Goal: Task Accomplishment & Management: Manage account settings

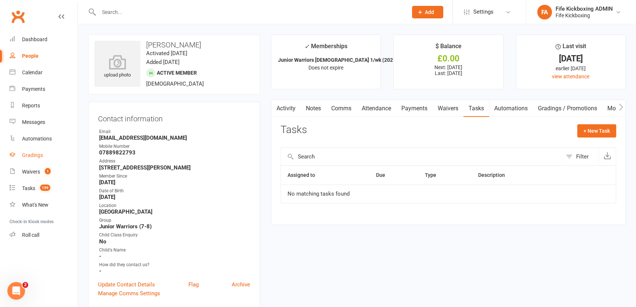
click at [23, 159] on link "Gradings" at bounding box center [44, 155] width 68 height 17
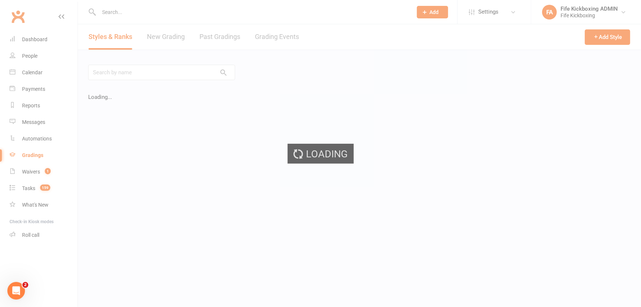
click at [263, 41] on div "Loading" at bounding box center [320, 153] width 641 height 307
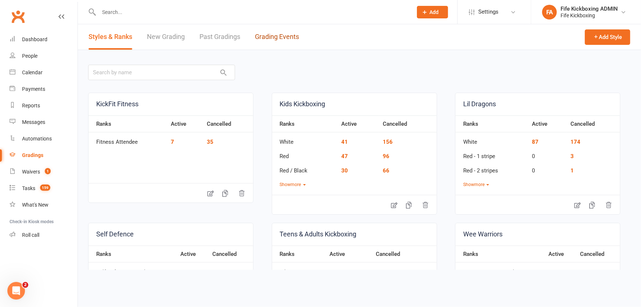
click at [263, 41] on link "Grading Events" at bounding box center [277, 36] width 44 height 25
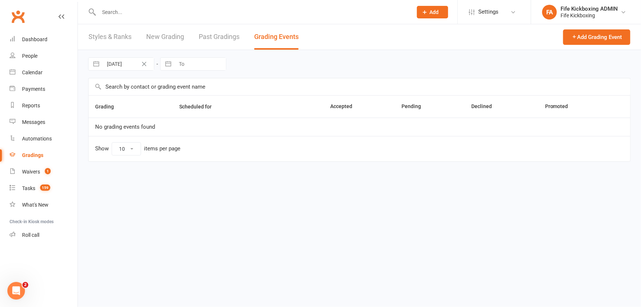
click at [225, 36] on link "Past Gradings" at bounding box center [219, 36] width 41 height 25
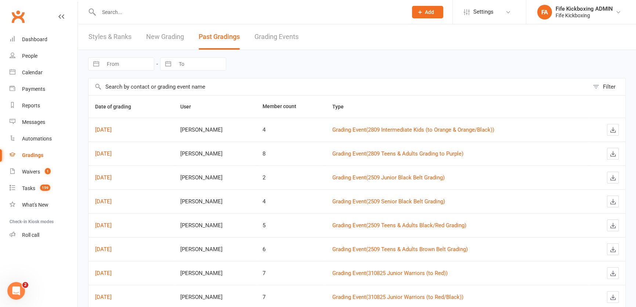
click at [140, 12] on input "text" at bounding box center [250, 12] width 306 height 10
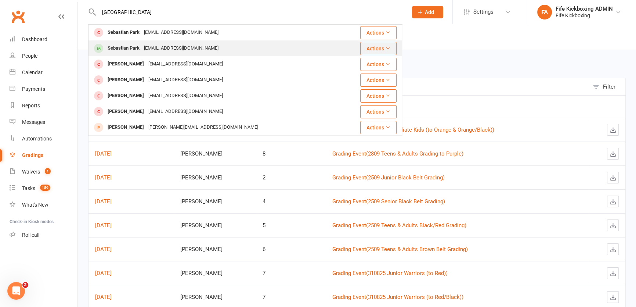
type input "[GEOGRAPHIC_DATA]"
click at [149, 46] on div "[EMAIL_ADDRESS][DOMAIN_NAME]" at bounding box center [181, 48] width 79 height 11
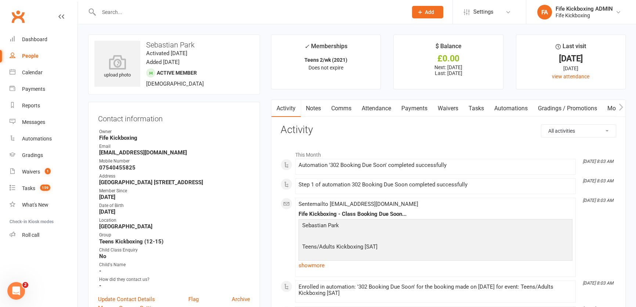
click at [554, 129] on select "All activities Bookings / Attendances Communications Notes Failed SMSes Grading…" at bounding box center [578, 130] width 75 height 12
select select "GradingLogEntry"
click at [541, 124] on select "All activities Bookings / Attendances Communications Notes Failed SMSes Grading…" at bounding box center [578, 130] width 75 height 12
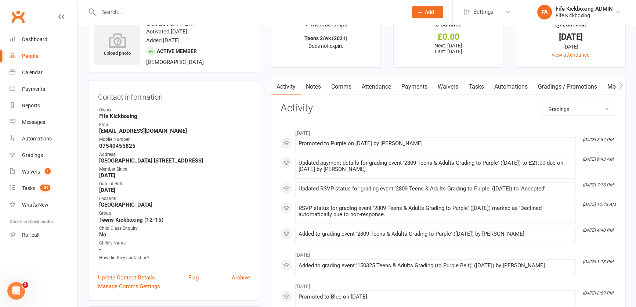
scroll to position [33, 0]
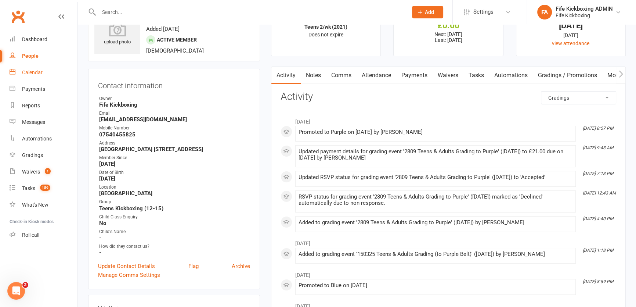
click at [40, 73] on div "Calendar" at bounding box center [32, 72] width 21 height 6
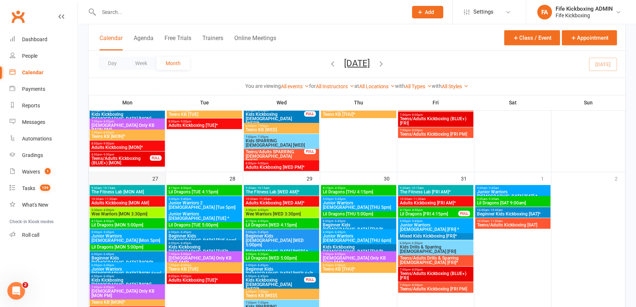
scroll to position [567, 0]
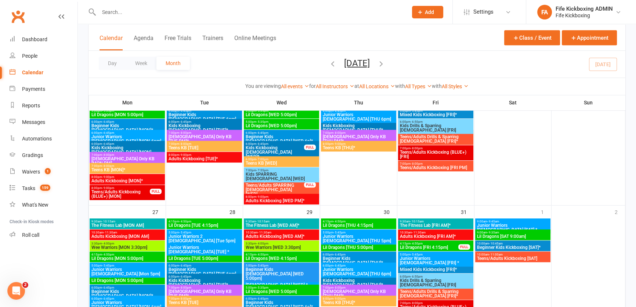
click at [329, 62] on icon "button" at bounding box center [333, 63] width 8 height 8
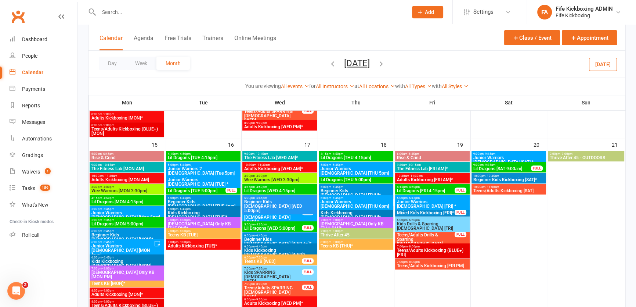
click at [329, 65] on icon "button" at bounding box center [333, 63] width 8 height 8
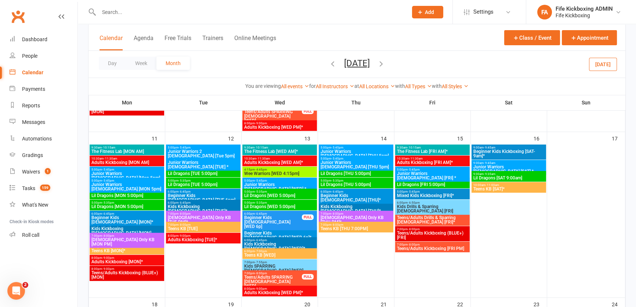
click at [329, 62] on icon "button" at bounding box center [333, 63] width 8 height 8
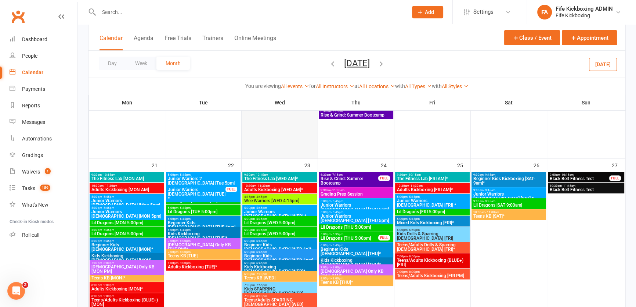
scroll to position [300, 0]
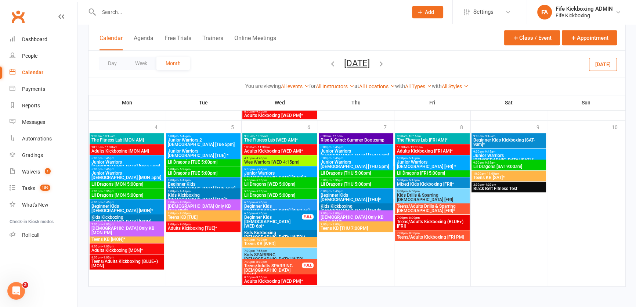
click at [385, 66] on icon "button" at bounding box center [381, 63] width 8 height 8
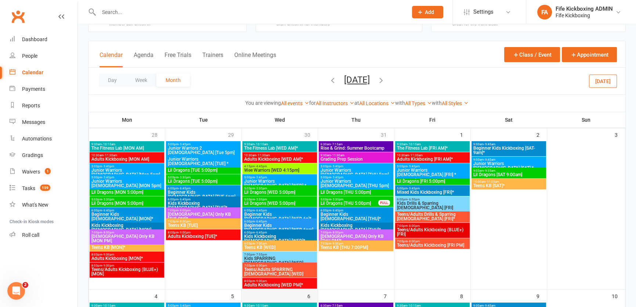
scroll to position [0, 0]
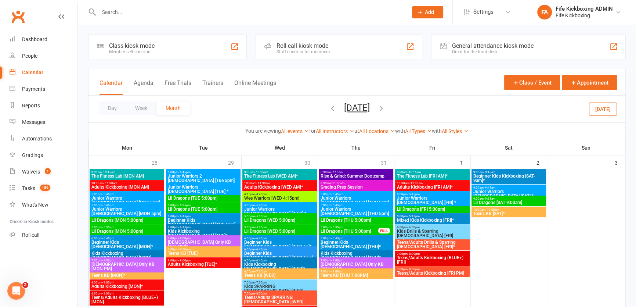
click at [329, 108] on icon "button" at bounding box center [333, 108] width 8 height 8
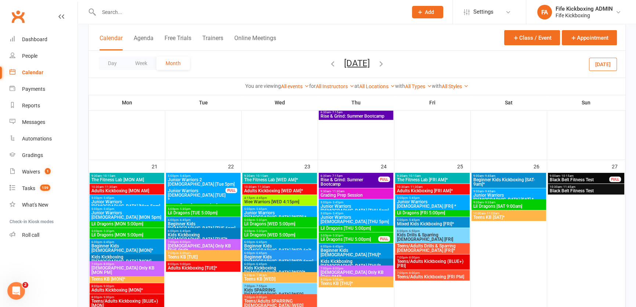
scroll to position [334, 0]
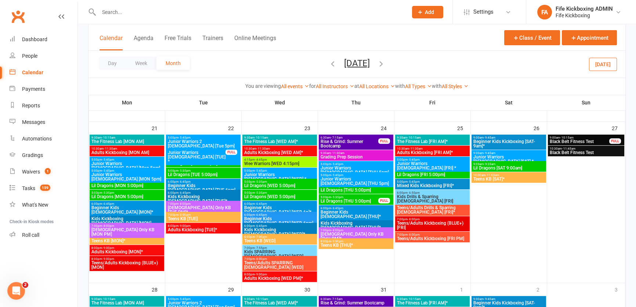
click at [385, 61] on icon "button" at bounding box center [381, 63] width 8 height 8
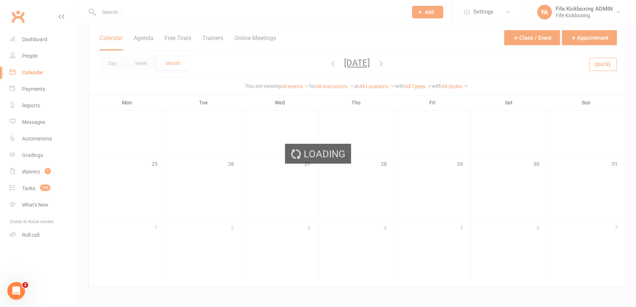
click at [389, 62] on div "Loading" at bounding box center [318, 153] width 636 height 307
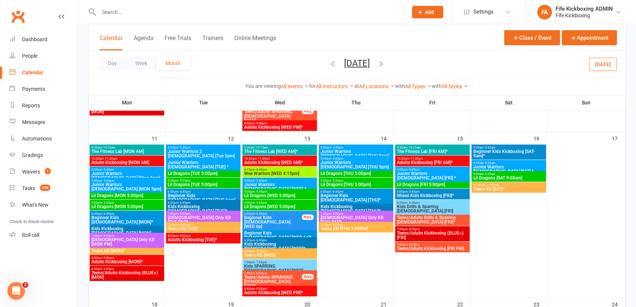
click at [377, 62] on span "[DATE] [DATE] Sun Mon Tue Wed Thu Fri Sat 28 29 30 01 02 03 04 05 06 07 08 09 1…" at bounding box center [357, 64] width 40 height 13
click at [385, 63] on icon "button" at bounding box center [381, 63] width 8 height 8
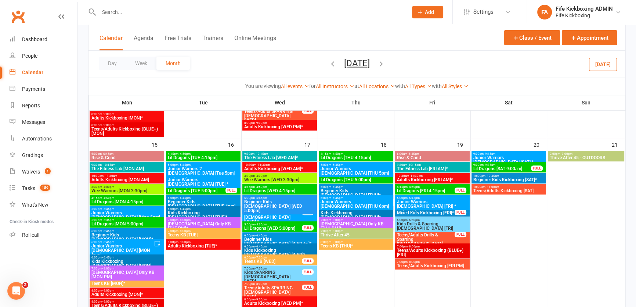
click at [385, 66] on icon "button" at bounding box center [381, 63] width 8 height 8
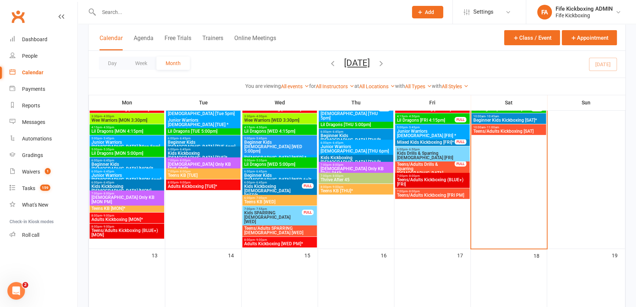
scroll to position [189, 0]
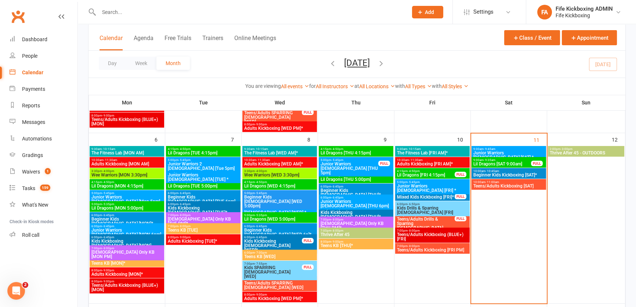
click at [496, 158] on div "9:00am - 9:35am Lil Dragons [SAT 9:00am] FULL" at bounding box center [508, 162] width 75 height 11
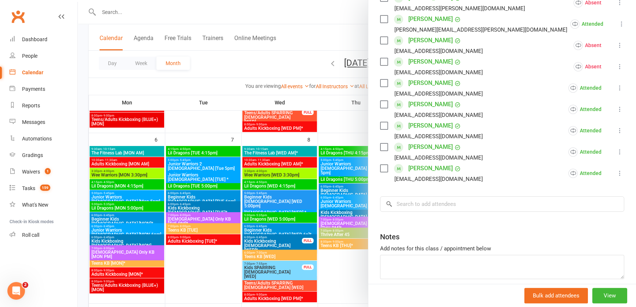
scroll to position [240, 0]
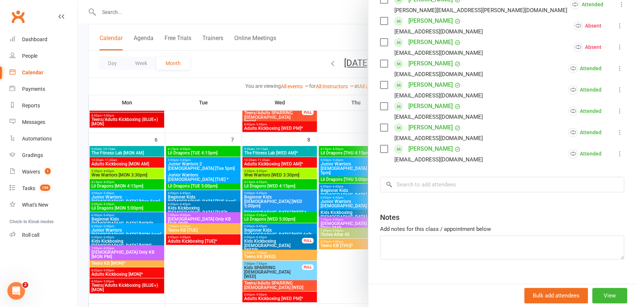
drag, startPoint x: 331, startPoint y: 169, endPoint x: 393, endPoint y: 177, distance: 62.3
click at [331, 169] on div at bounding box center [357, 153] width 558 height 307
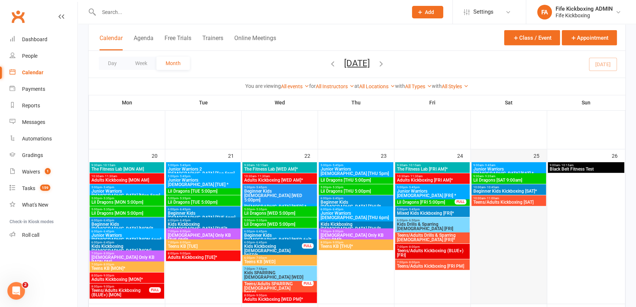
scroll to position [456, 0]
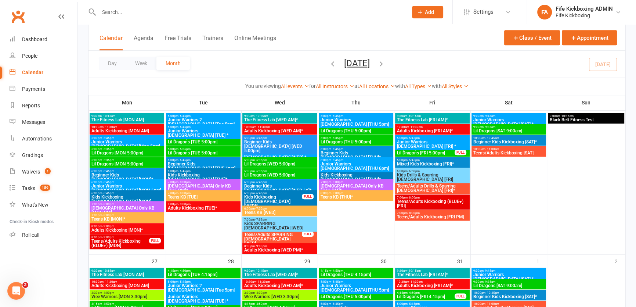
click at [497, 130] on span "Lil Dragons [SAT 9:00am]" at bounding box center [509, 131] width 72 height 4
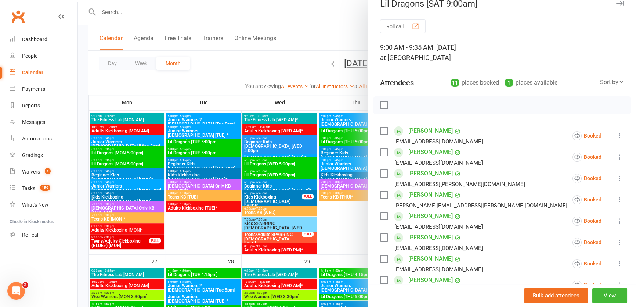
scroll to position [0, 0]
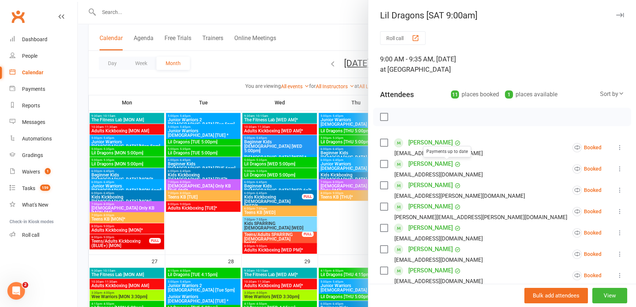
click at [317, 155] on div at bounding box center [357, 153] width 558 height 307
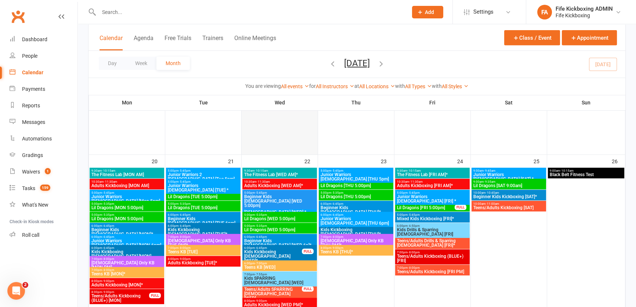
scroll to position [456, 0]
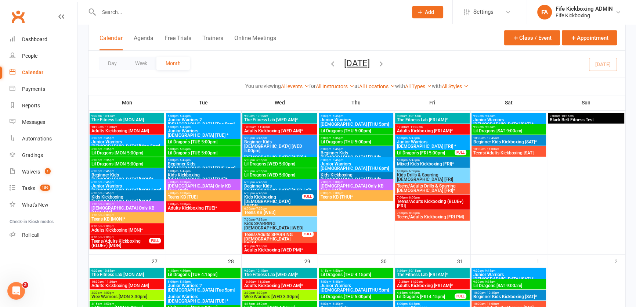
click at [145, 209] on span "[DEMOGRAPHIC_DATA] Only KB [MON PM]" at bounding box center [127, 210] width 72 height 9
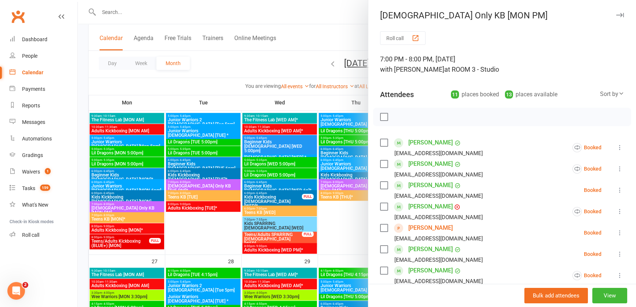
click at [226, 159] on div at bounding box center [357, 153] width 558 height 307
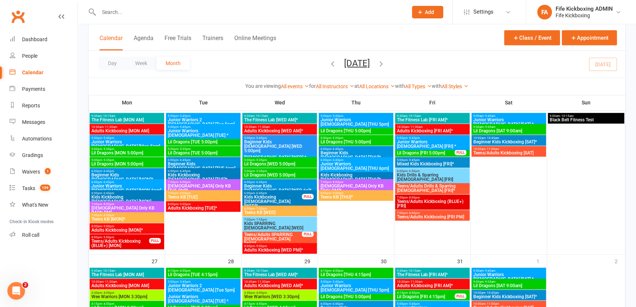
click at [147, 204] on span "7:00pm - 8:00pm" at bounding box center [127, 203] width 72 height 3
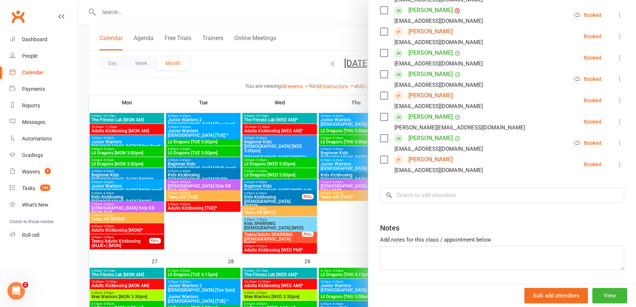
scroll to position [218, 0]
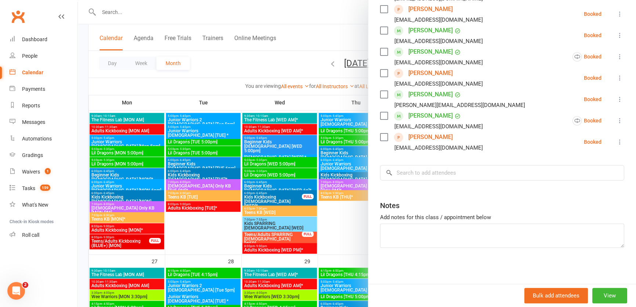
click at [446, 164] on div "Roll call 7:00 PM - 8:00 PM, [DATE] with [PERSON_NAME] at ROOM 3 - Studio Atten…" at bounding box center [502, 48] width 268 height 471
click at [453, 176] on input "search" at bounding box center [502, 172] width 244 height 15
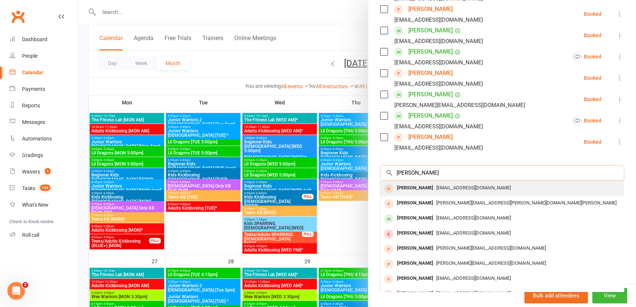
type input "[PERSON_NAME]"
click at [415, 190] on div "[PERSON_NAME]" at bounding box center [415, 188] width 42 height 11
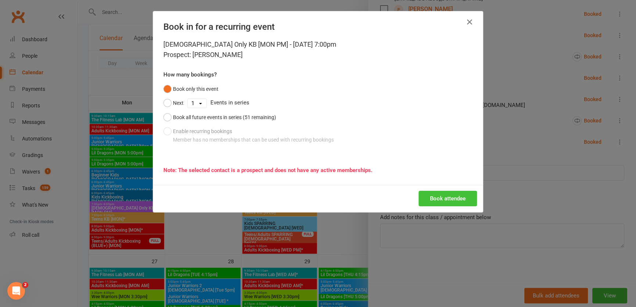
click at [431, 196] on button "Book attendee" at bounding box center [448, 198] width 58 height 15
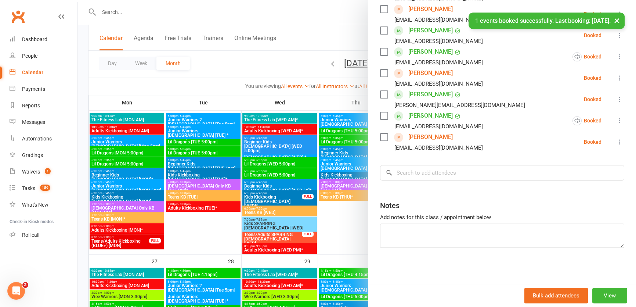
scroll to position [239, 0]
click at [206, 217] on div at bounding box center [357, 153] width 558 height 307
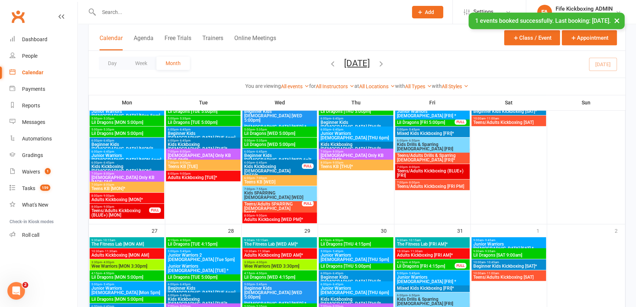
scroll to position [489, 0]
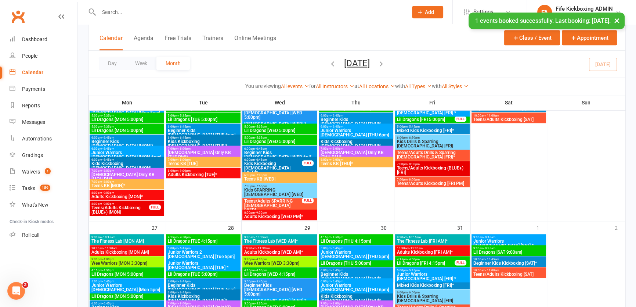
click at [211, 151] on span "[DEMOGRAPHIC_DATA] Only KB [TUE PM]*" at bounding box center [203, 154] width 72 height 9
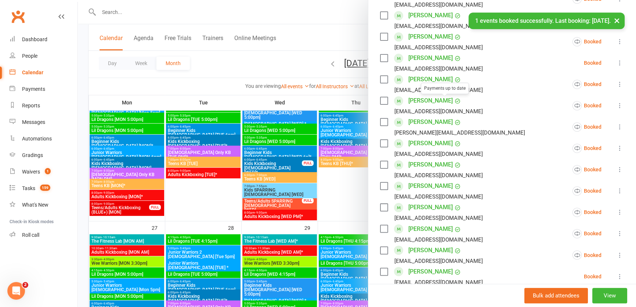
scroll to position [367, 0]
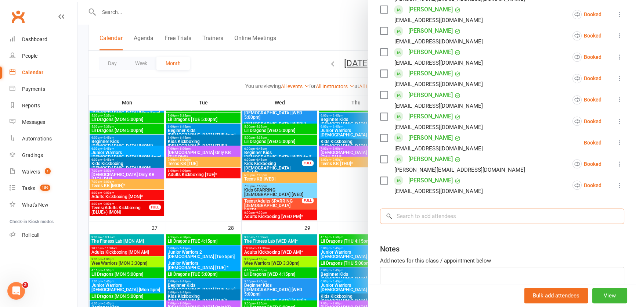
click at [459, 209] on input "search" at bounding box center [502, 215] width 244 height 15
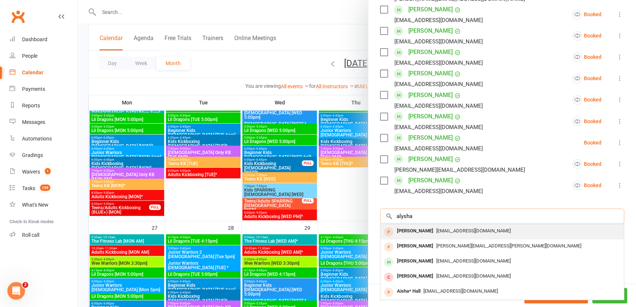
type input "alysha"
click at [446, 228] on span "[EMAIL_ADDRESS][DOMAIN_NAME]" at bounding box center [473, 231] width 75 height 6
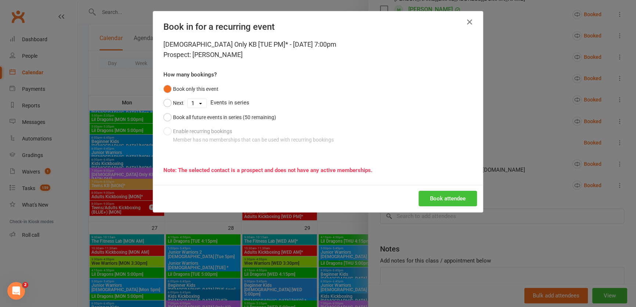
click at [437, 198] on button "Book attendee" at bounding box center [448, 198] width 58 height 15
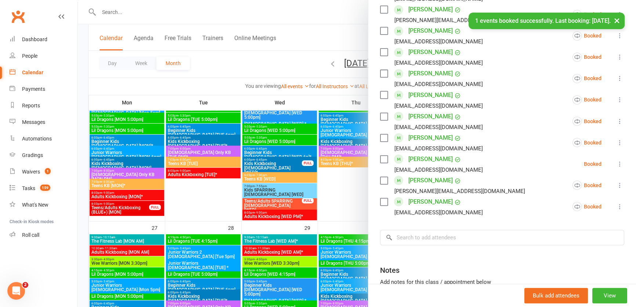
click at [213, 239] on div at bounding box center [357, 153] width 558 height 307
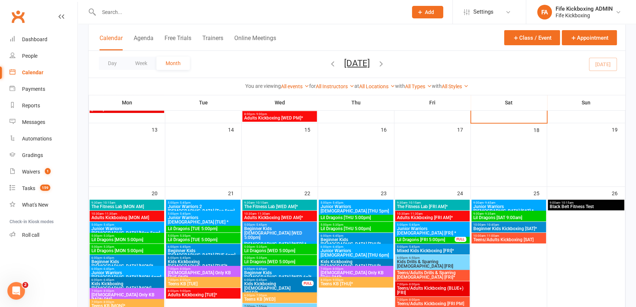
scroll to position [422, 0]
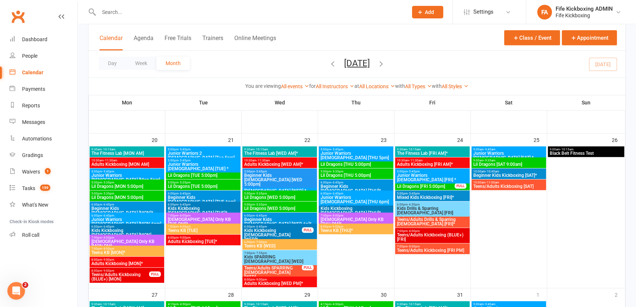
click at [290, 206] on span "Lil Dragons [WED 5:00pm]" at bounding box center [280, 208] width 72 height 4
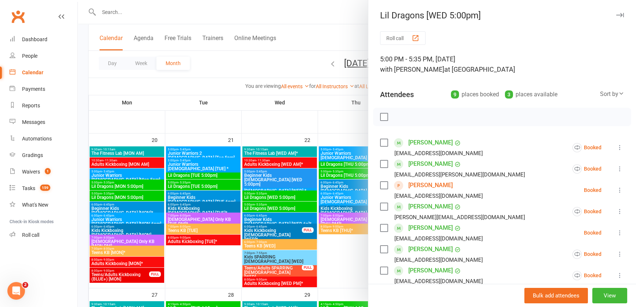
click at [330, 202] on div at bounding box center [357, 153] width 558 height 307
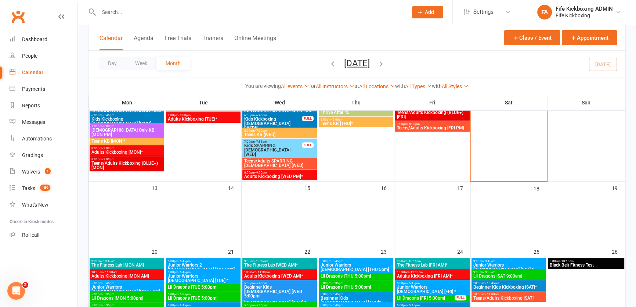
scroll to position [322, 0]
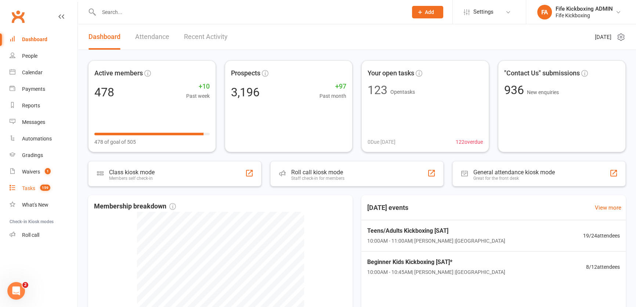
click at [28, 187] on div "Tasks" at bounding box center [28, 188] width 13 height 6
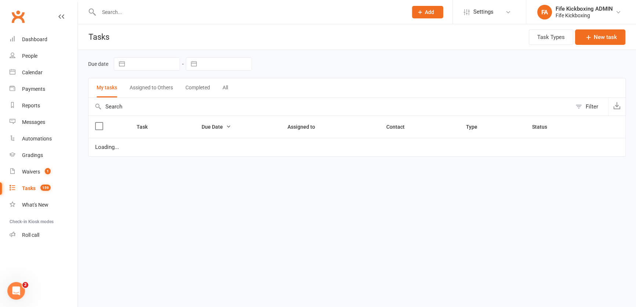
select select "started"
select select "waiting"
select select "started"
select select "waiting"
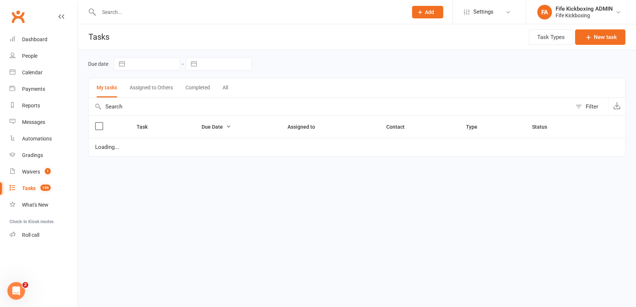
select select "started"
select select "waiting"
select select "started"
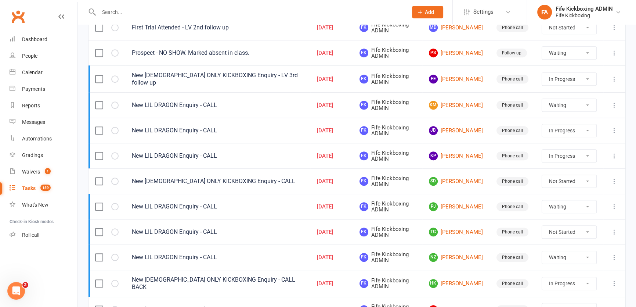
scroll to position [416, 0]
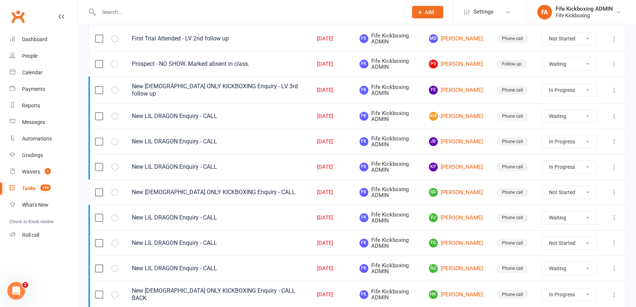
click at [563, 65] on select "Not Started In Progress Waiting Complete" at bounding box center [569, 64] width 54 height 12
click at [542, 58] on select "Not Started In Progress Waiting Complete" at bounding box center [569, 64] width 54 height 12
select select "waiting"
select select "started"
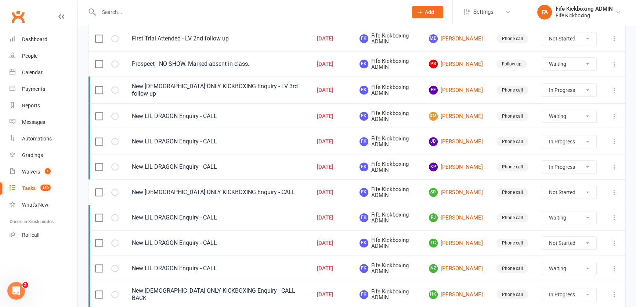
select select "waiting"
select select "started"
select select "waiting"
select select "started"
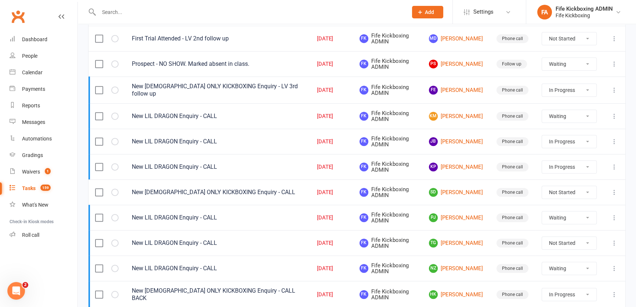
select select "waiting"
select select "started"
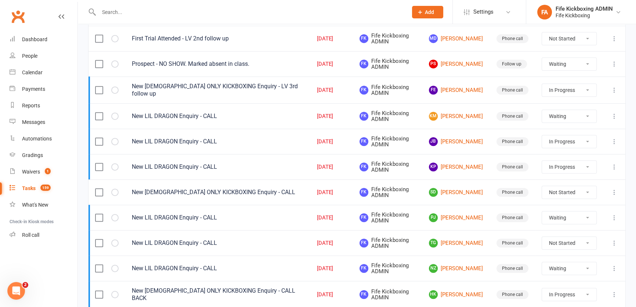
select select "waiting"
select select "started"
select select "waiting"
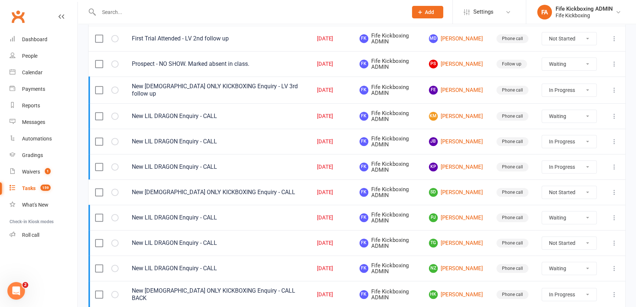
select select "started"
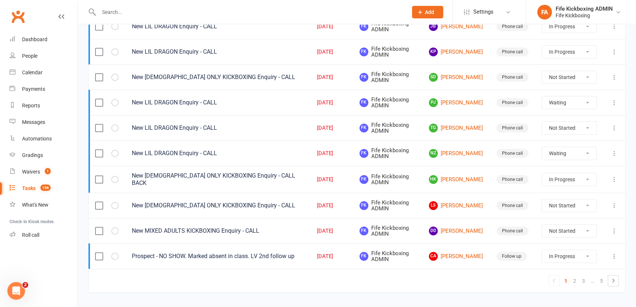
scroll to position [517, 0]
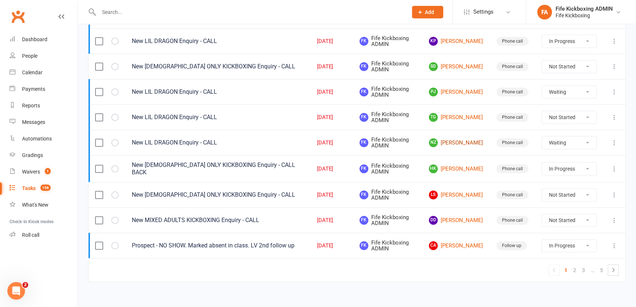
click at [459, 143] on link "NZ Nathanael Zvakayi" at bounding box center [456, 142] width 54 height 9
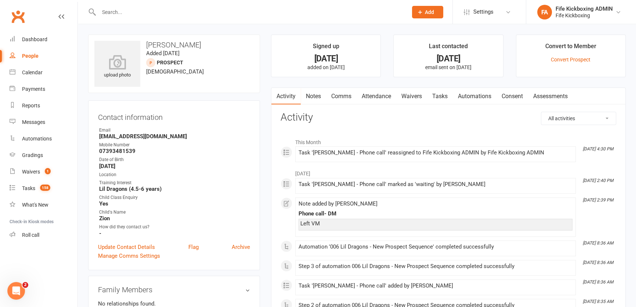
click at [369, 103] on link "Attendance" at bounding box center [377, 96] width 40 height 17
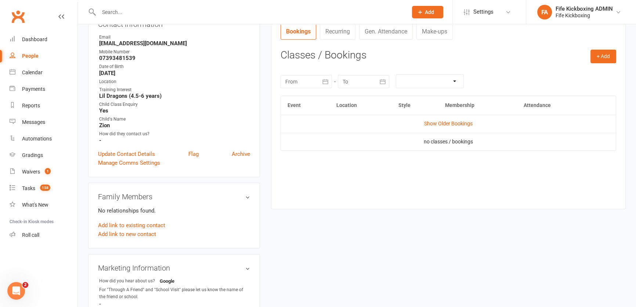
scroll to position [100, 0]
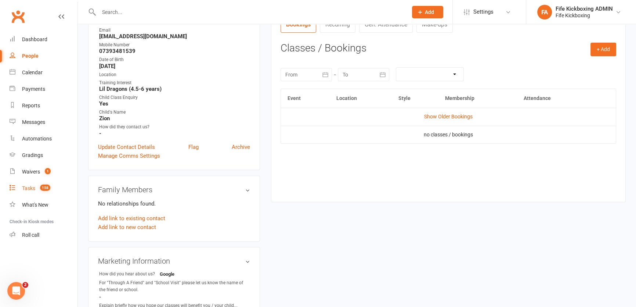
click at [41, 186] on span "158" at bounding box center [45, 187] width 10 height 6
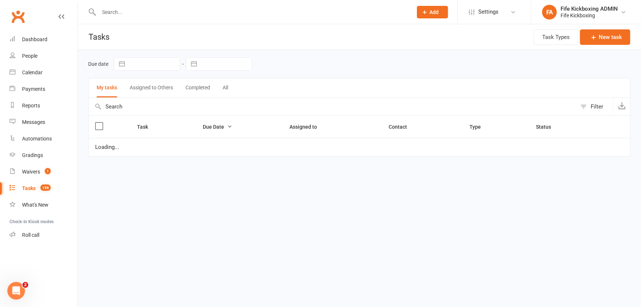
select select "started"
select select "waiting"
select select "started"
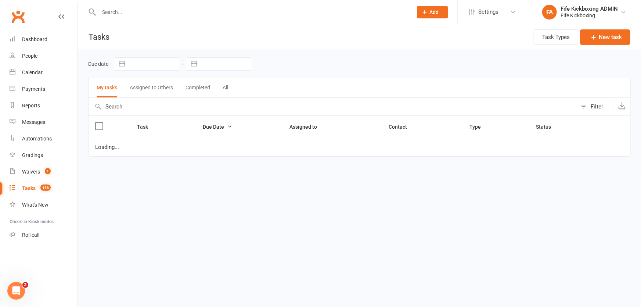
select select "started"
select select "waiting"
select select "started"
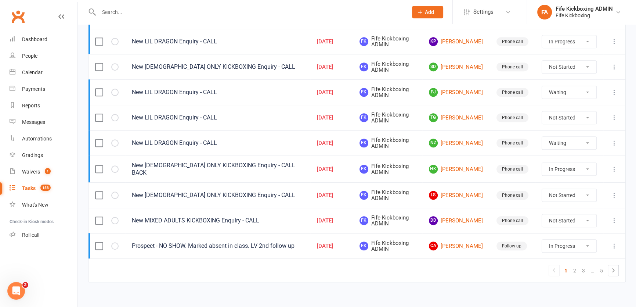
scroll to position [517, 0]
click at [453, 113] on link "TG Toni Graham" at bounding box center [456, 117] width 54 height 9
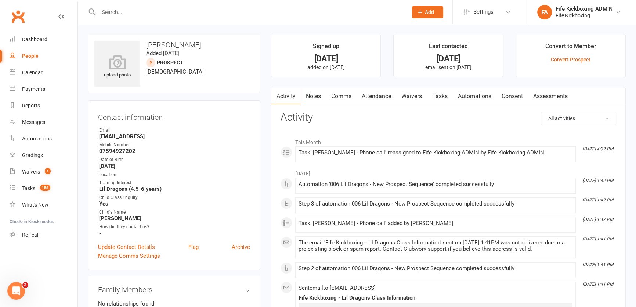
click at [393, 94] on link "Attendance" at bounding box center [377, 96] width 40 height 17
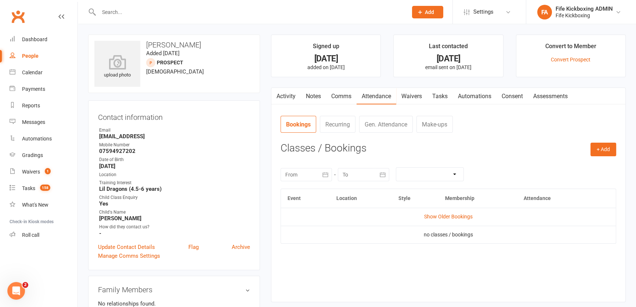
click at [452, 210] on td "Show Older Bookings" at bounding box center [448, 216] width 335 height 18
click at [451, 218] on link "Show Older Bookings" at bounding box center [448, 216] width 48 height 6
click at [318, 100] on link "Notes" at bounding box center [313, 96] width 25 height 17
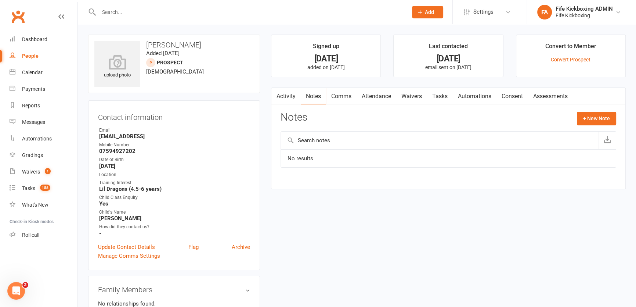
drag, startPoint x: 382, startPoint y: 86, endPoint x: 379, endPoint y: 95, distance: 10.1
click at [382, 86] on main "Signed up 23 days ago added on 18 Sep 2025 Last contacted 23 days ago email sen…" at bounding box center [448, 116] width 366 height 162
click at [385, 98] on link "Attendance" at bounding box center [377, 96] width 40 height 17
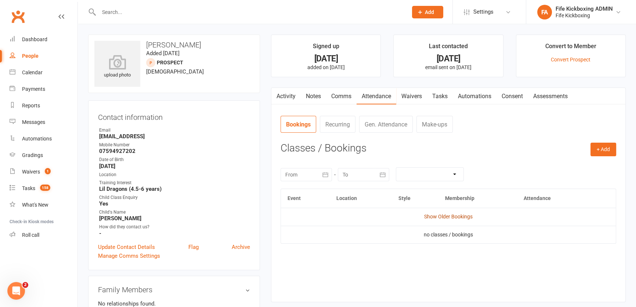
click at [458, 210] on td "Show Older Bookings" at bounding box center [448, 216] width 335 height 18
click at [458, 214] on link "Show Older Bookings" at bounding box center [448, 216] width 48 height 6
click at [306, 95] on link "Notes" at bounding box center [313, 96] width 25 height 17
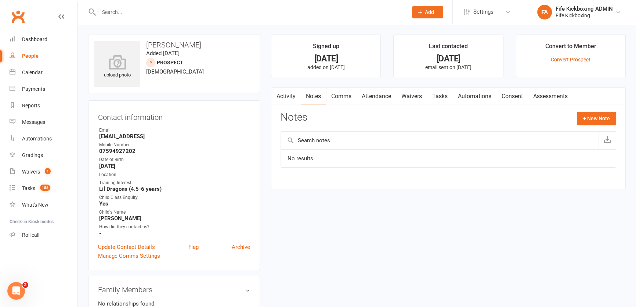
click at [445, 95] on link "Tasks" at bounding box center [440, 96] width 26 height 17
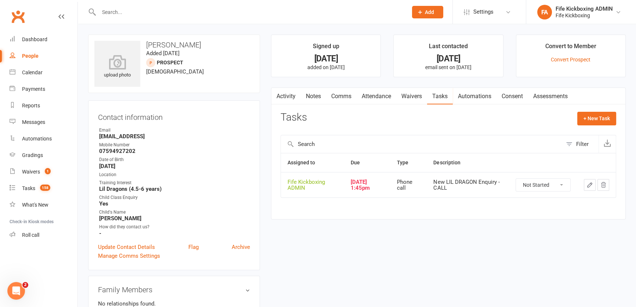
click at [536, 188] on select "Not Started In Progress Waiting Complete" at bounding box center [543, 184] width 54 height 12
click at [516, 178] on select "Not Started In Progress Waiting Complete" at bounding box center [543, 184] width 54 height 12
select select "started"
click at [585, 185] on button "button" at bounding box center [590, 185] width 12 height 12
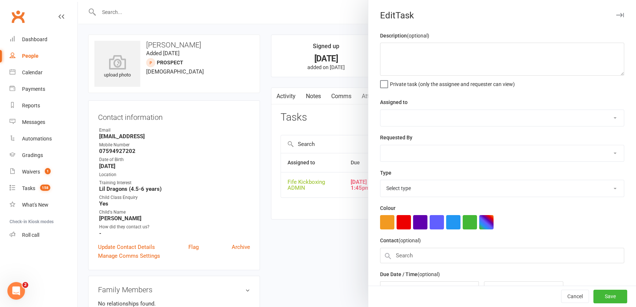
type textarea "New LIL DRAGON Enquiry - CALL"
select select "49533"
type input "06 Oct 2025"
type input "1:45pm"
select select "7271"
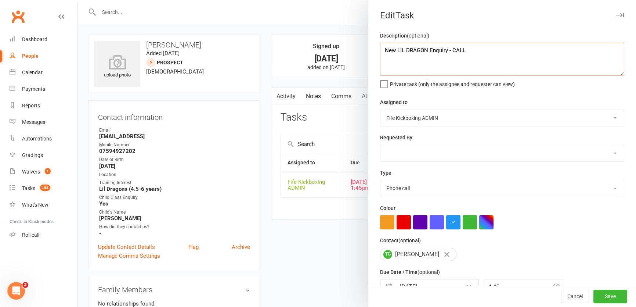
click at [484, 55] on textarea "New LIL DRAGON Enquiry - CALL" at bounding box center [502, 59] width 244 height 33
type textarea "New LIL DRAGON Enquiry - LV 2nd follow up"
click at [599, 294] on button "Save" at bounding box center [610, 296] width 34 height 13
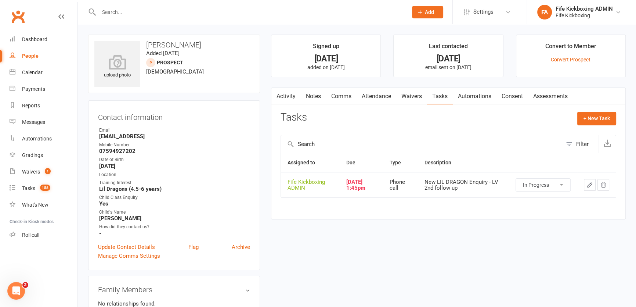
click at [308, 79] on main "Signed up 23 days ago added on 18 Sep 2025 Last contacted 23 days ago email sen…" at bounding box center [448, 131] width 366 height 192
click at [317, 92] on link "Notes" at bounding box center [313, 96] width 25 height 17
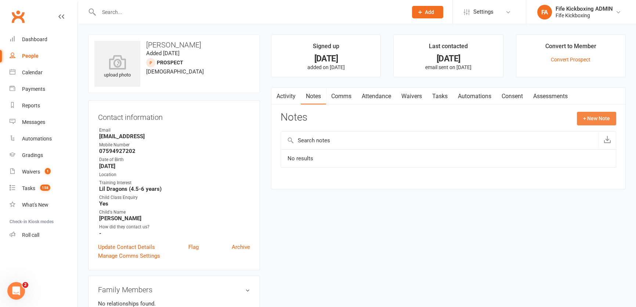
click at [602, 116] on button "+ New Note" at bounding box center [596, 118] width 39 height 13
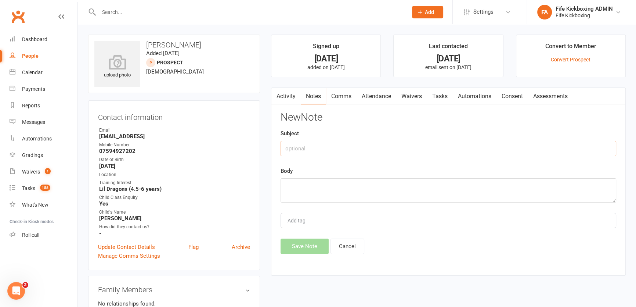
click at [481, 148] on input "text" at bounding box center [449, 148] width 336 height 15
type input "*"
type input "(KR) LV"
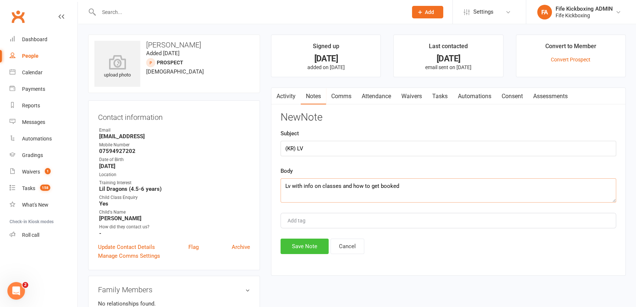
type textarea "Lv with info on classes and how to get booked"
click at [294, 241] on button "Save Note" at bounding box center [305, 245] width 48 height 15
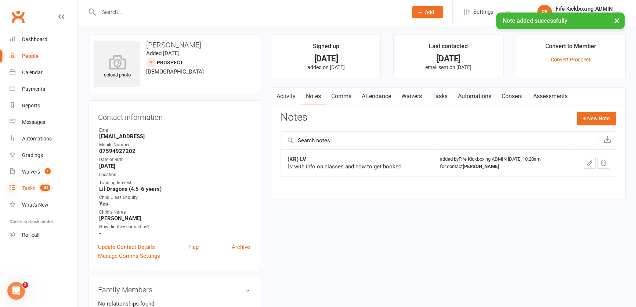
click at [10, 188] on icon at bounding box center [13, 187] width 6 height 6
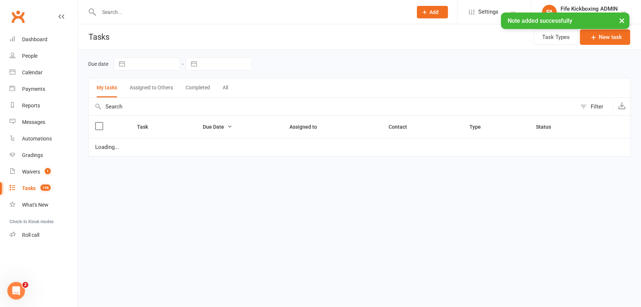
select select "started"
select select "waiting"
select select "started"
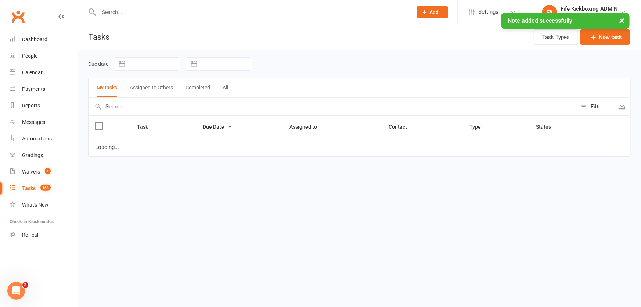
select select "started"
select select "waiting"
select select "started"
select select "waiting"
select select "started"
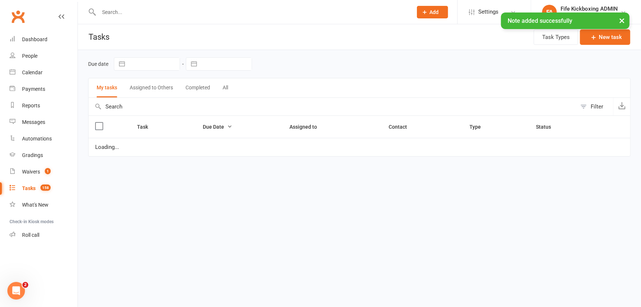
select select "started"
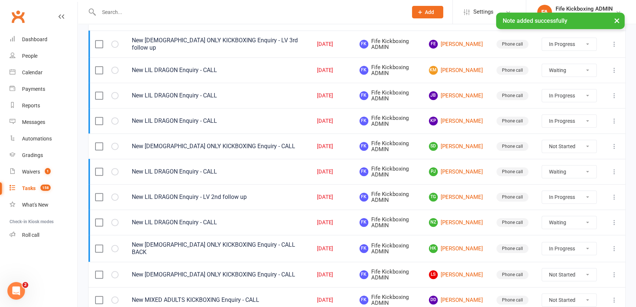
scroll to position [501, 0]
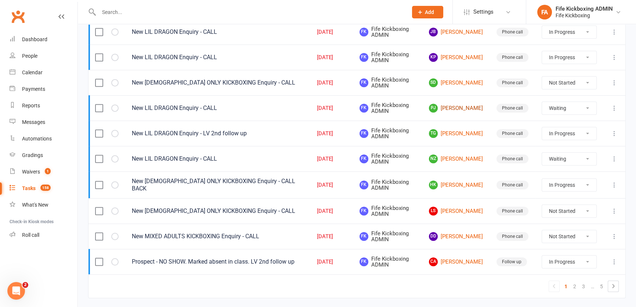
click at [454, 105] on link "PJ Paula Jones" at bounding box center [456, 108] width 54 height 9
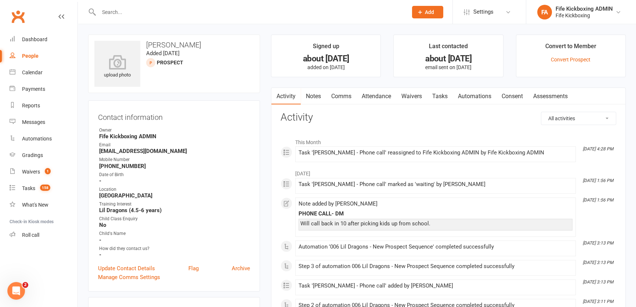
click at [328, 93] on link "Comms" at bounding box center [341, 96] width 30 height 17
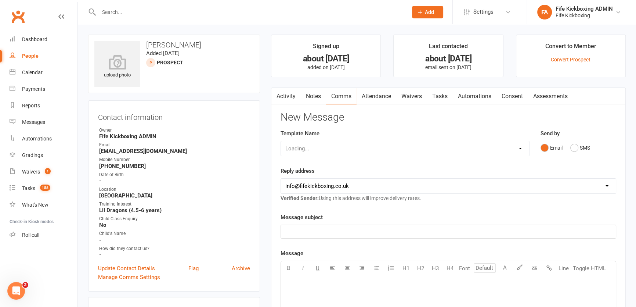
click at [317, 96] on link "Notes" at bounding box center [313, 96] width 25 height 17
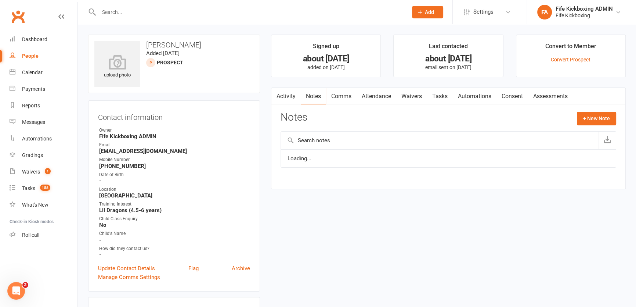
click at [368, 95] on link "Attendance" at bounding box center [377, 96] width 40 height 17
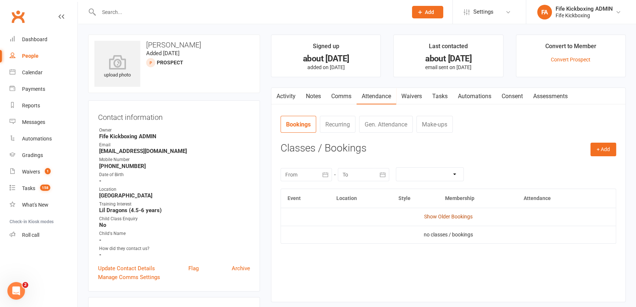
click at [459, 216] on link "Show Older Bookings" at bounding box center [448, 216] width 48 height 6
click at [133, 6] on div at bounding box center [245, 12] width 314 height 24
click at [132, 14] on input "text" at bounding box center [250, 12] width 306 height 10
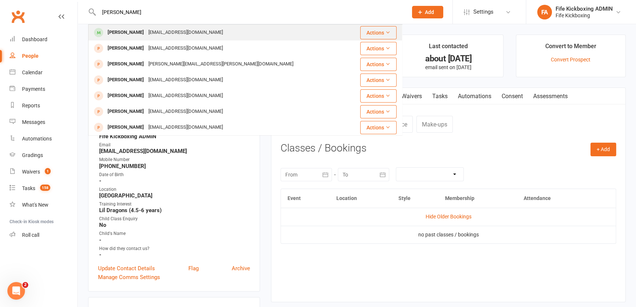
type input "max young"
click at [146, 33] on div "Lucyyoung9711@gmail.com" at bounding box center [185, 32] width 79 height 11
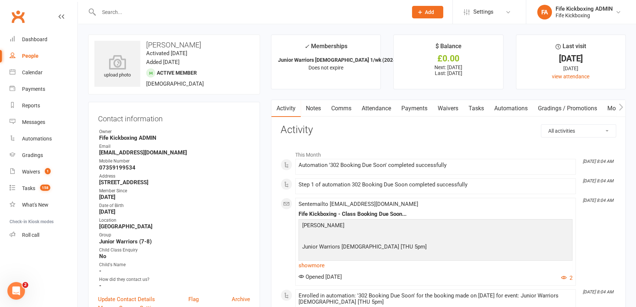
click at [389, 106] on link "Attendance" at bounding box center [377, 108] width 40 height 17
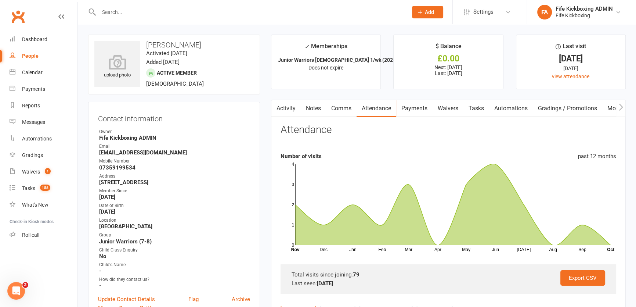
click at [419, 115] on link "Payments" at bounding box center [414, 108] width 36 height 17
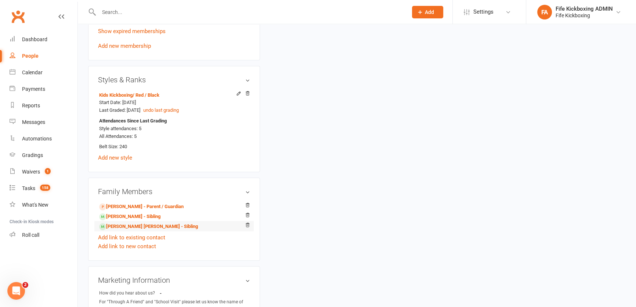
scroll to position [467, 0]
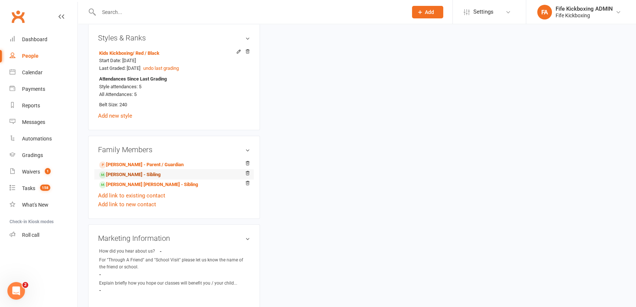
click at [127, 177] on link "Orrin Young - Sibling" at bounding box center [129, 175] width 61 height 8
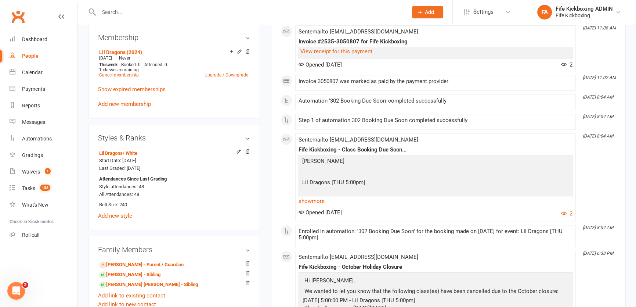
scroll to position [467, 0]
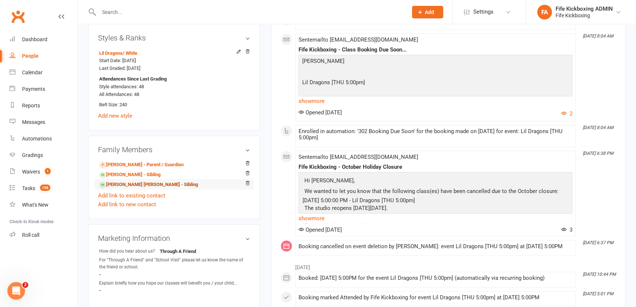
click at [122, 188] on link "Marley Goddard - Sibling" at bounding box center [148, 185] width 99 height 8
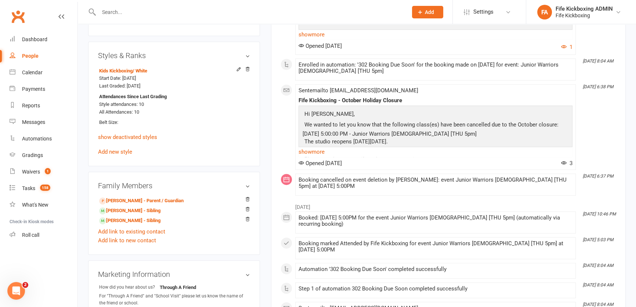
scroll to position [534, 0]
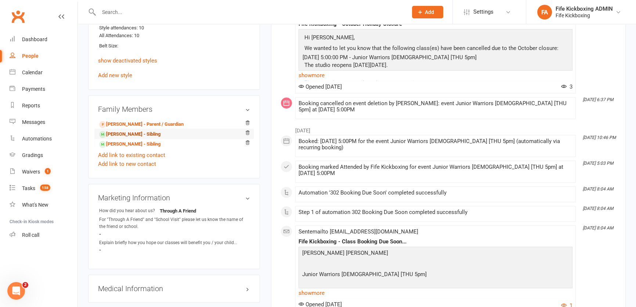
click at [125, 130] on link "Max Young - Sibling" at bounding box center [129, 134] width 61 height 8
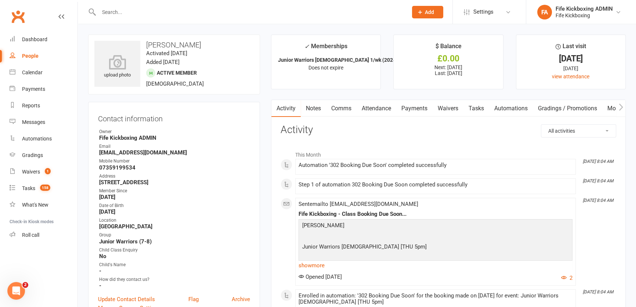
click at [411, 106] on link "Payments" at bounding box center [414, 108] width 36 height 17
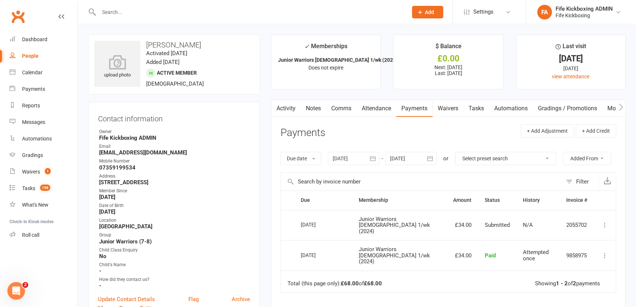
click at [291, 104] on link "Activity" at bounding box center [285, 108] width 29 height 17
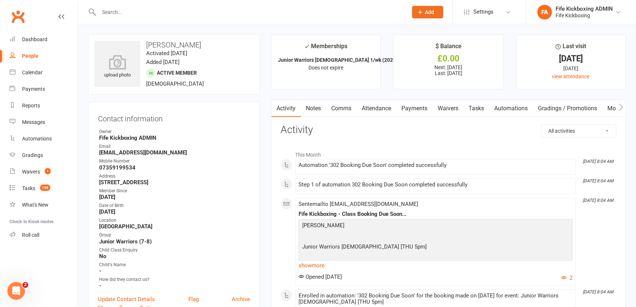
click at [310, 106] on link "Notes" at bounding box center [313, 108] width 25 height 17
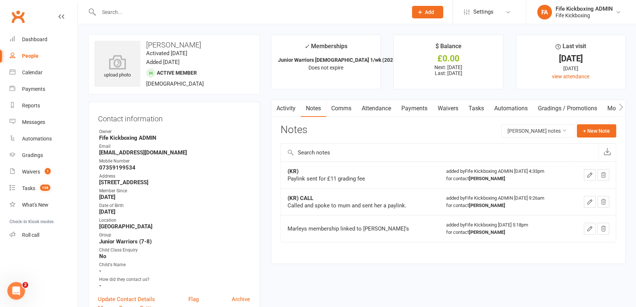
click at [287, 106] on link "Activity" at bounding box center [285, 108] width 29 height 17
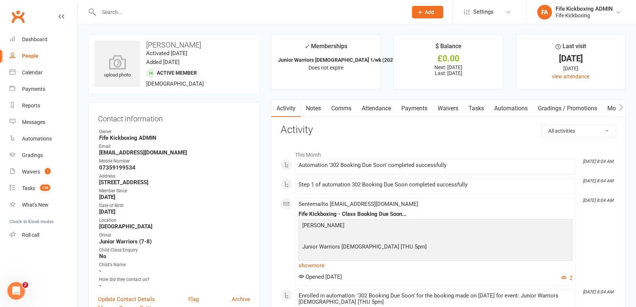
click at [375, 110] on link "Attendance" at bounding box center [377, 108] width 40 height 17
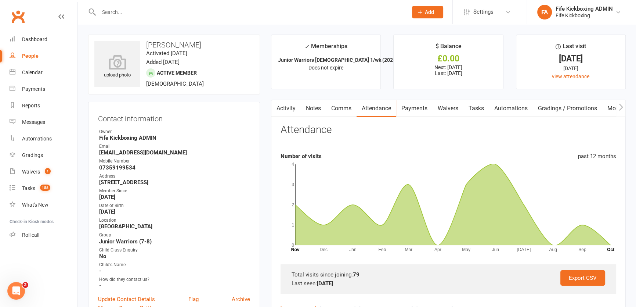
click at [419, 106] on link "Payments" at bounding box center [414, 108] width 36 height 17
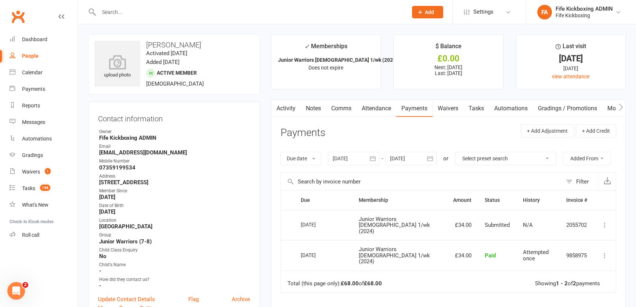
drag, startPoint x: 314, startPoint y: 103, endPoint x: 310, endPoint y: 105, distance: 4.3
click at [314, 103] on link "Notes" at bounding box center [313, 108] width 25 height 17
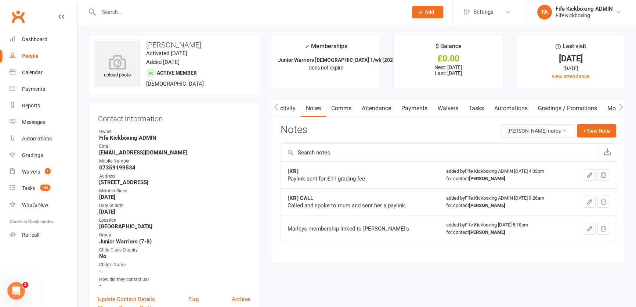
click at [279, 107] on button "button" at bounding box center [275, 108] width 9 height 17
click at [275, 109] on icon "button" at bounding box center [276, 107] width 4 height 8
click at [292, 109] on link "Activity" at bounding box center [285, 108] width 29 height 17
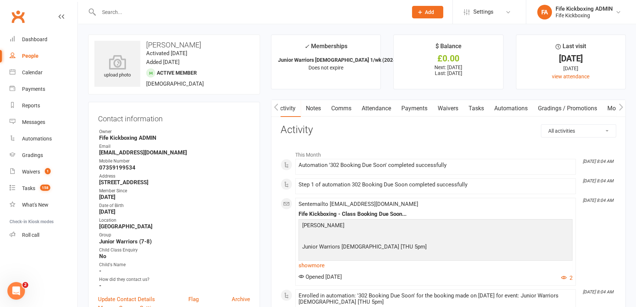
click at [274, 109] on icon "button" at bounding box center [276, 107] width 4 height 8
click at [422, 110] on link "Payments" at bounding box center [414, 108] width 36 height 17
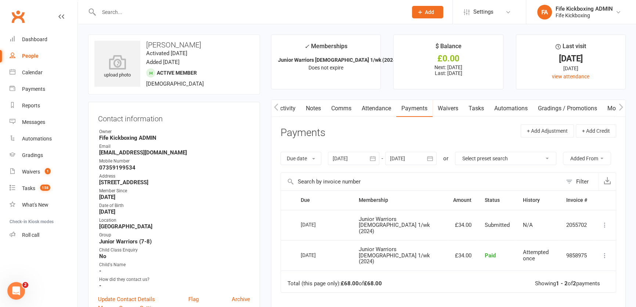
click at [284, 107] on link "Activity" at bounding box center [285, 108] width 29 height 17
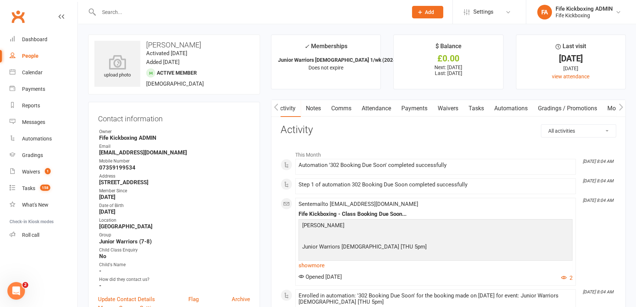
click at [319, 107] on link "Notes" at bounding box center [313, 108] width 25 height 17
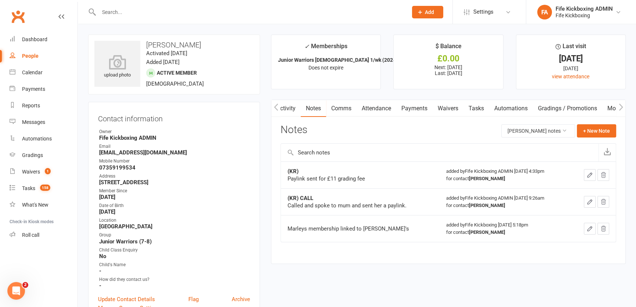
click at [285, 111] on link "Activity" at bounding box center [285, 108] width 29 height 17
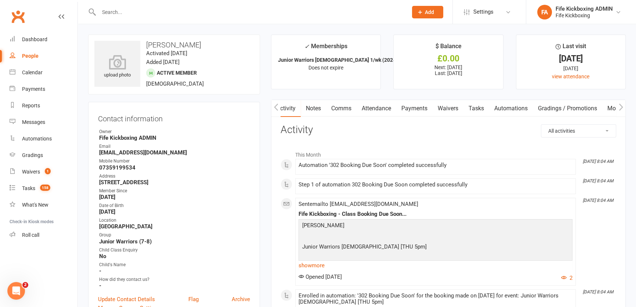
click at [375, 106] on link "Attendance" at bounding box center [377, 108] width 40 height 17
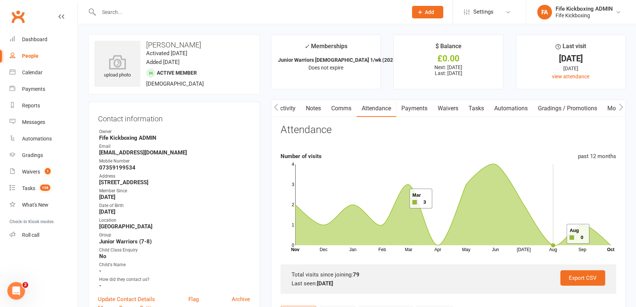
click at [557, 233] on rect at bounding box center [452, 204] width 315 height 81
click at [491, 176] on icon at bounding box center [452, 205] width 315 height 82
click at [286, 106] on link "Activity" at bounding box center [285, 108] width 29 height 17
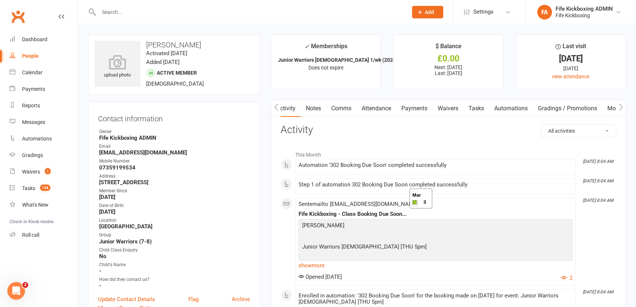
click at [382, 106] on link "Attendance" at bounding box center [377, 108] width 40 height 17
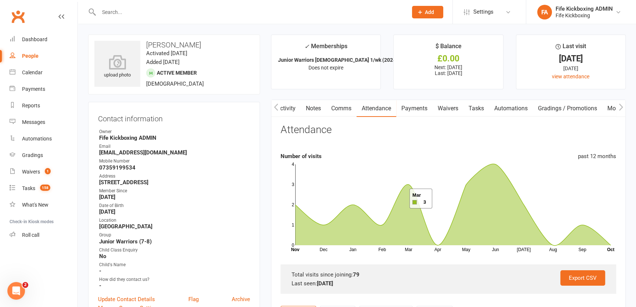
click at [419, 106] on link "Payments" at bounding box center [414, 108] width 36 height 17
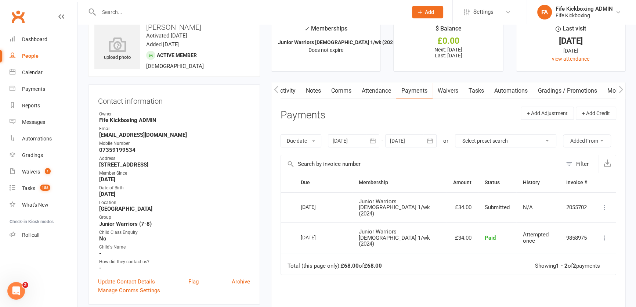
scroll to position [33, 0]
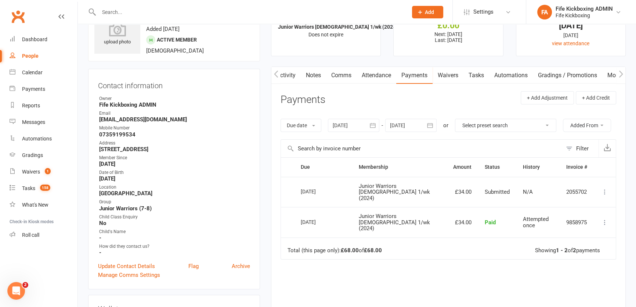
click at [289, 72] on link "Activity" at bounding box center [285, 75] width 29 height 17
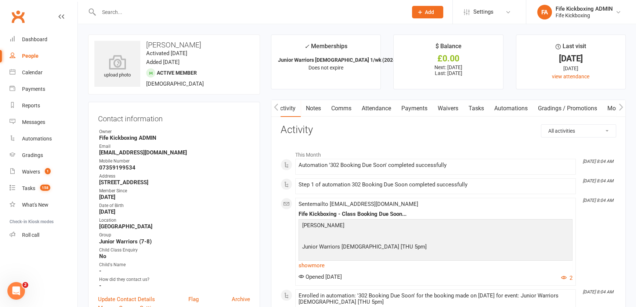
click at [372, 104] on link "Attendance" at bounding box center [377, 108] width 40 height 17
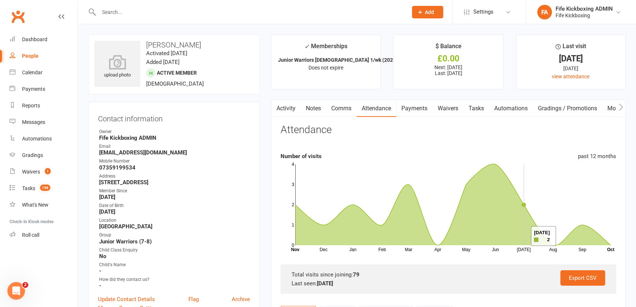
click at [522, 235] on icon at bounding box center [452, 205] width 315 height 82
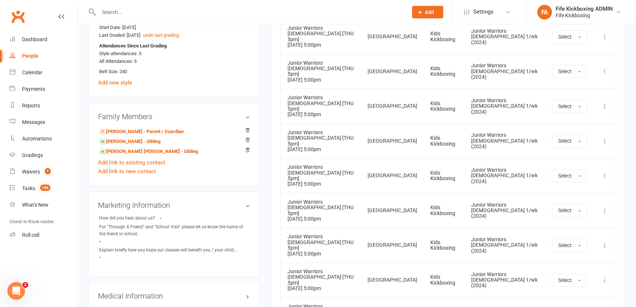
scroll to position [501, 0]
click at [121, 140] on link "Orrin Young - Sibling" at bounding box center [129, 141] width 61 height 8
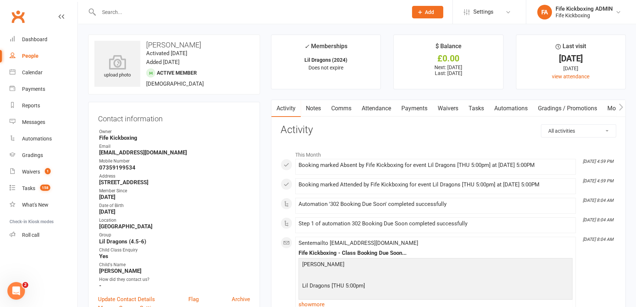
click at [382, 110] on link "Attendance" at bounding box center [377, 108] width 40 height 17
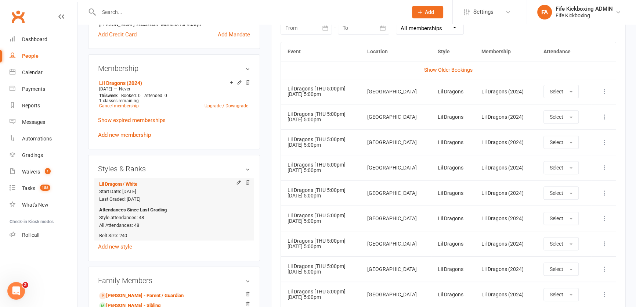
scroll to position [501, 0]
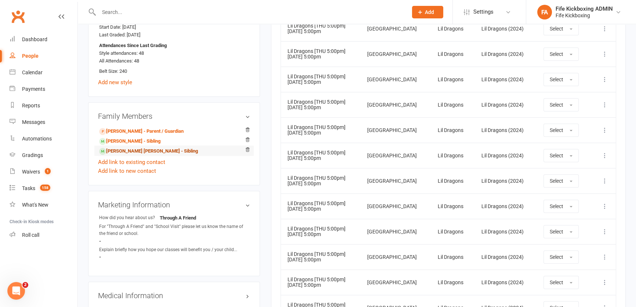
click at [119, 155] on link "Marley Goddard - Sibling" at bounding box center [148, 151] width 99 height 8
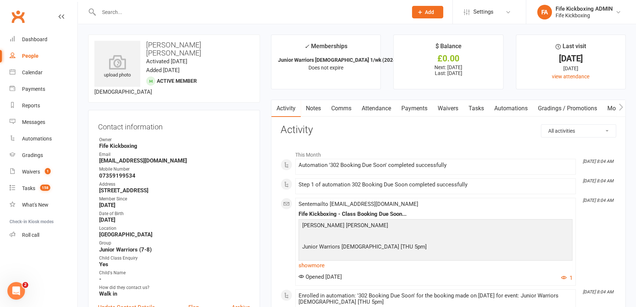
click at [380, 108] on link "Attendance" at bounding box center [377, 108] width 40 height 17
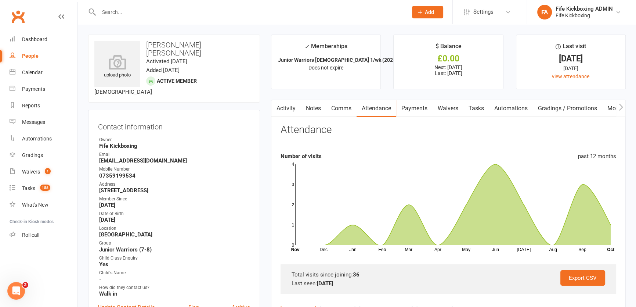
click at [415, 110] on link "Payments" at bounding box center [414, 108] width 36 height 17
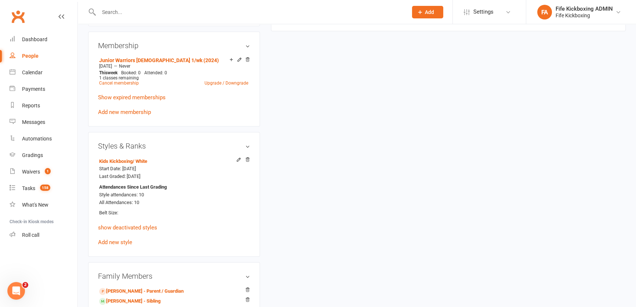
scroll to position [534, 0]
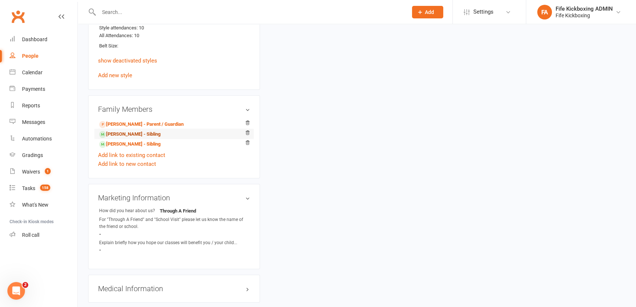
click at [121, 130] on link "Max Young - Sibling" at bounding box center [129, 134] width 61 height 8
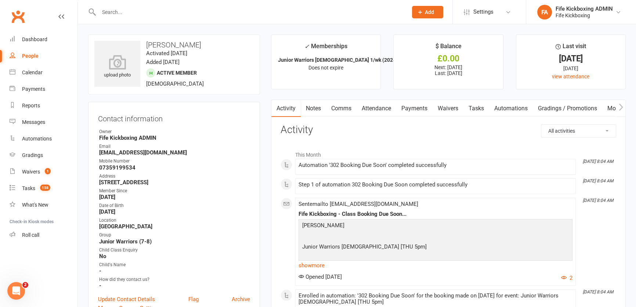
click at [406, 105] on link "Payments" at bounding box center [414, 108] width 36 height 17
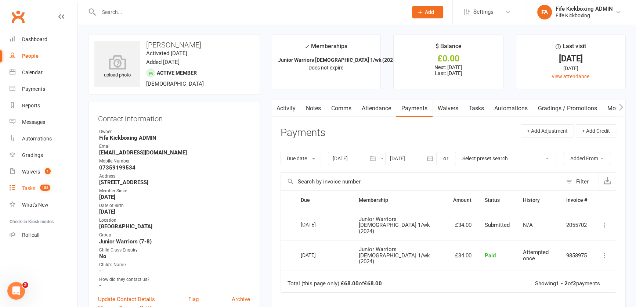
click at [30, 189] on div "Tasks" at bounding box center [28, 188] width 13 height 6
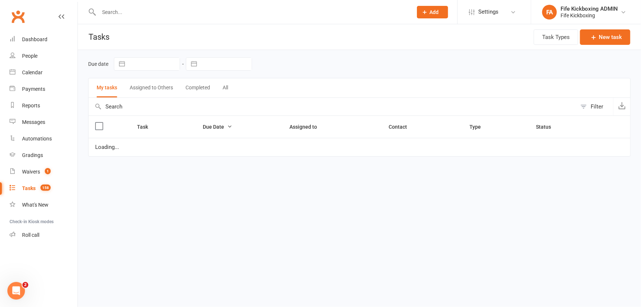
select select "started"
select select "waiting"
select select "started"
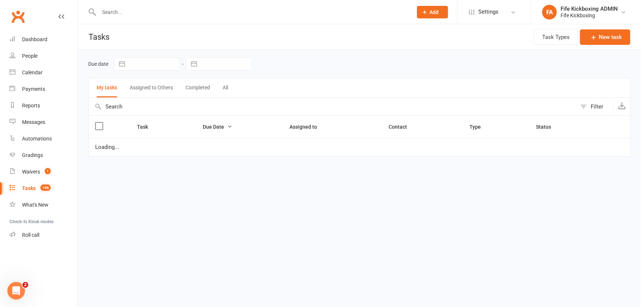
select select "started"
select select "waiting"
select select "started"
select select "waiting"
select select "started"
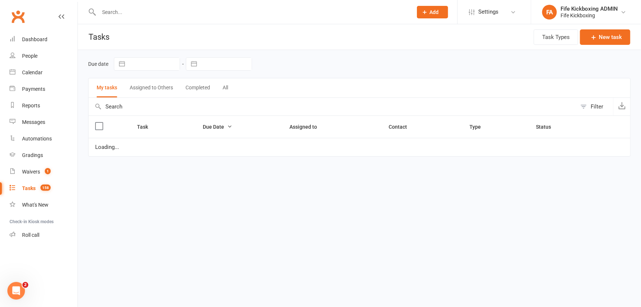
select select "started"
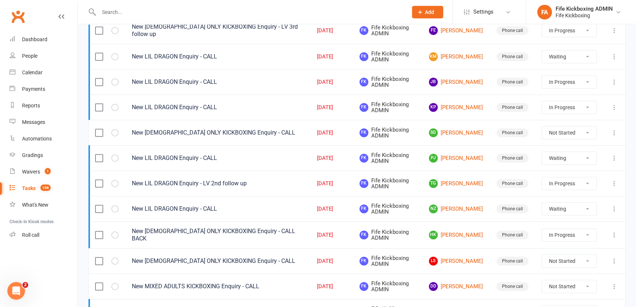
scroll to position [450, 0]
click at [458, 157] on link "PJ Paula Jones" at bounding box center [456, 158] width 54 height 9
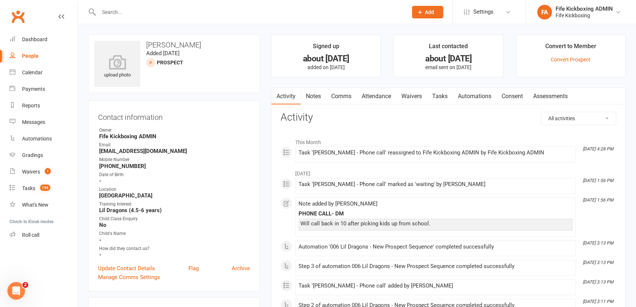
click at [370, 91] on link "Attendance" at bounding box center [377, 96] width 40 height 17
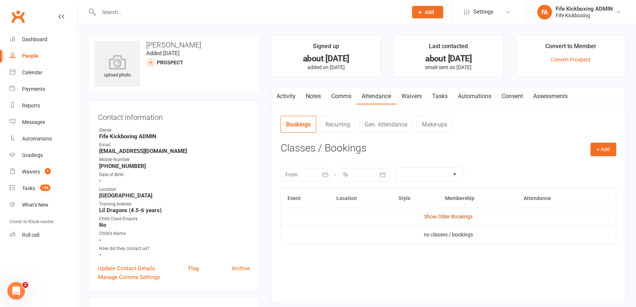
click at [441, 218] on link "Show Older Bookings" at bounding box center [448, 216] width 48 height 6
click at [306, 94] on link "Notes" at bounding box center [313, 96] width 25 height 17
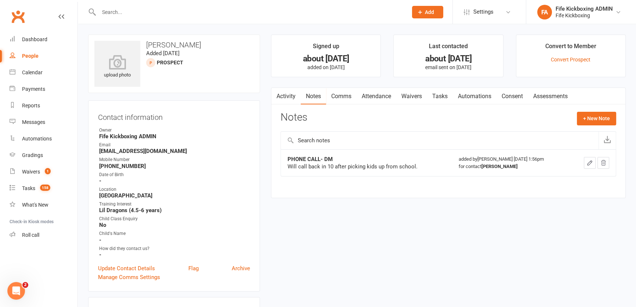
click at [372, 98] on link "Attendance" at bounding box center [377, 96] width 40 height 17
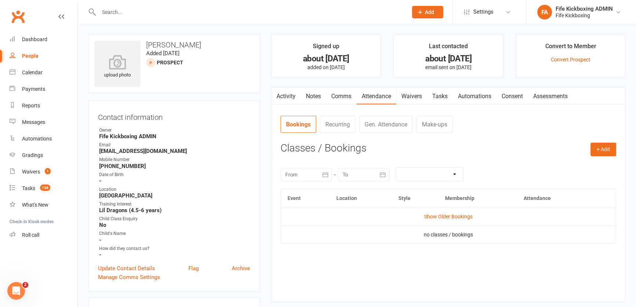
click at [448, 219] on td "Show Older Bookings" at bounding box center [448, 216] width 335 height 18
click at [448, 215] on link "Show Older Bookings" at bounding box center [448, 216] width 48 height 6
click at [22, 190] on div "Tasks" at bounding box center [28, 188] width 13 height 6
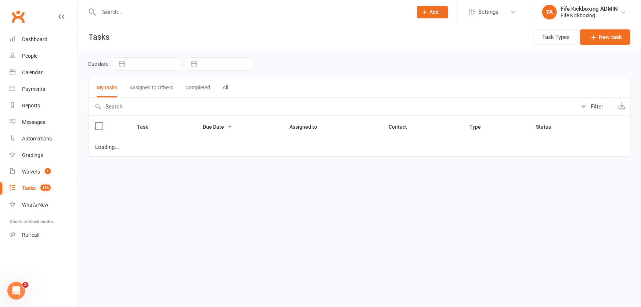
select select "started"
select select "waiting"
select select "started"
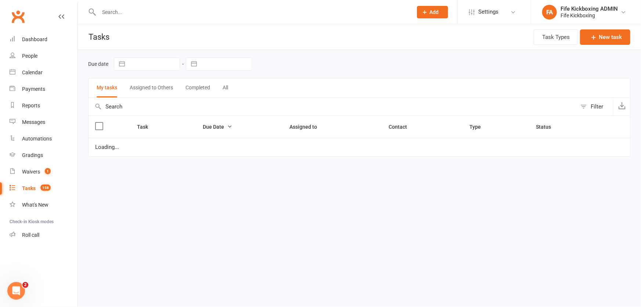
select select "started"
select select "waiting"
select select "started"
select select "waiting"
select select "started"
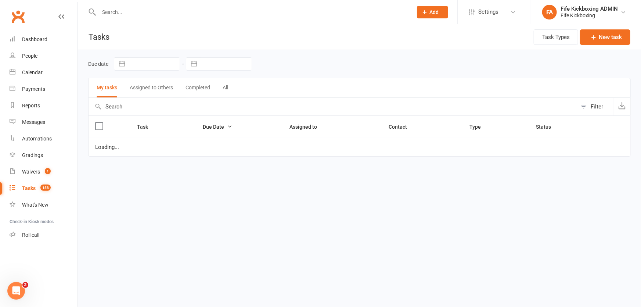
select select "started"
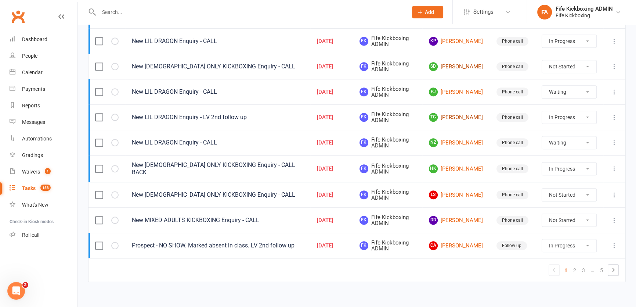
scroll to position [483, 0]
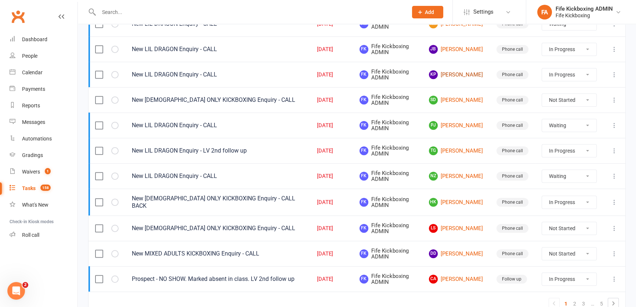
click at [457, 73] on link "KP Kirsty Patrick" at bounding box center [456, 74] width 54 height 9
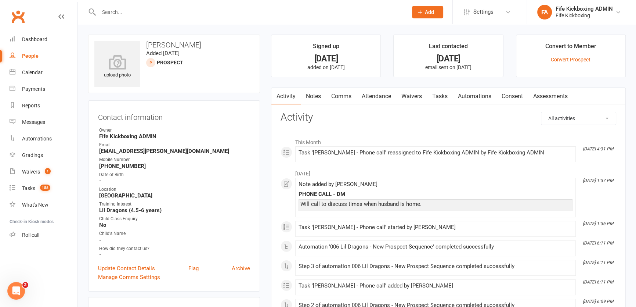
click at [372, 99] on link "Attendance" at bounding box center [377, 96] width 40 height 17
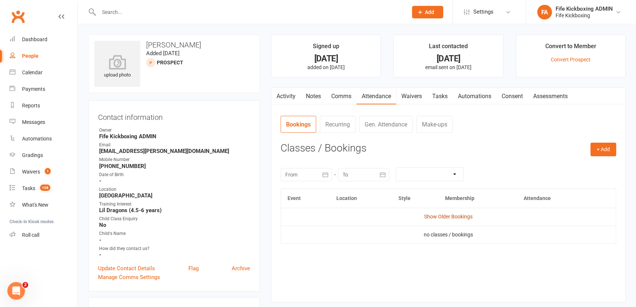
click at [444, 214] on link "Show Older Bookings" at bounding box center [448, 216] width 48 height 6
click at [306, 97] on link "Notes" at bounding box center [313, 96] width 25 height 17
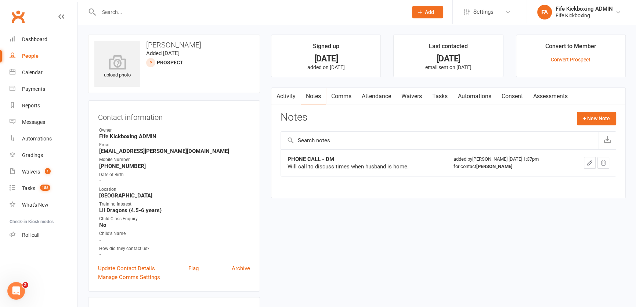
click at [387, 88] on link "Attendance" at bounding box center [377, 96] width 40 height 17
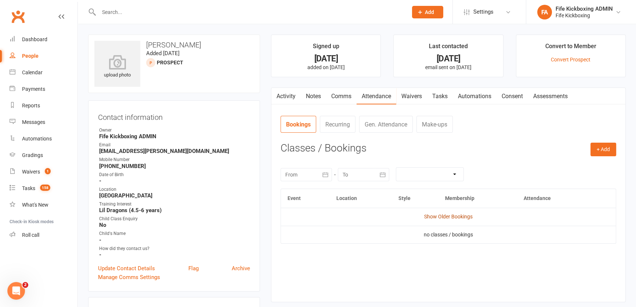
click at [437, 217] on link "Show Older Bookings" at bounding box center [448, 216] width 48 height 6
click at [316, 100] on link "Notes" at bounding box center [313, 96] width 25 height 17
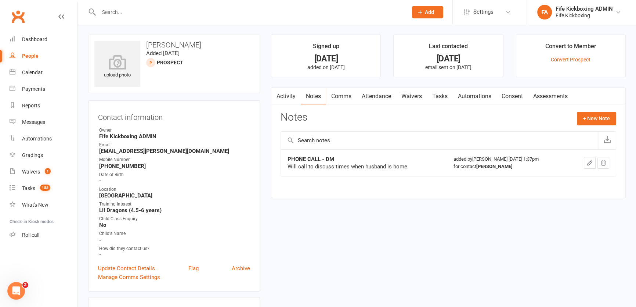
click at [441, 104] on link "Tasks" at bounding box center [440, 96] width 26 height 17
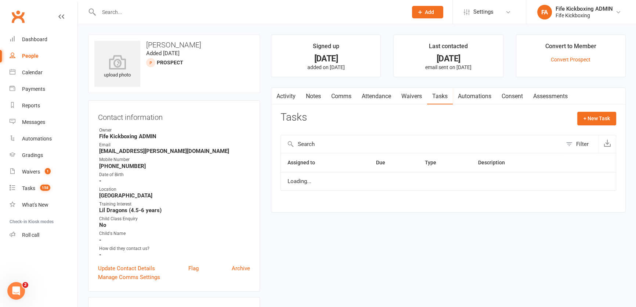
select select "started"
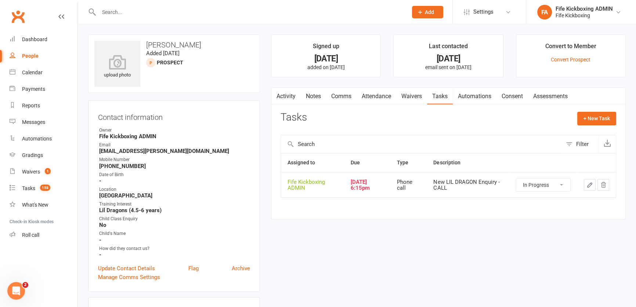
click at [588, 181] on icon "button" at bounding box center [589, 184] width 7 height 7
select select "49533"
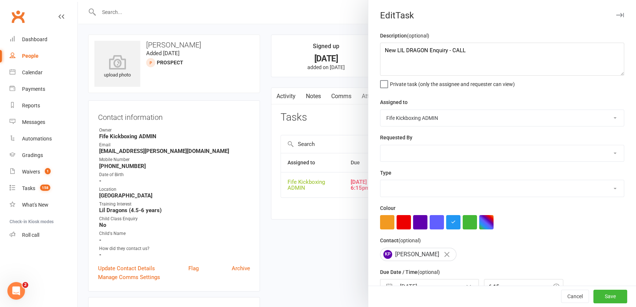
select select "7271"
click at [485, 64] on textarea "New LIL DRAGON Enquiry - CALL" at bounding box center [502, 59] width 244 height 33
click at [454, 50] on textarea "New LIL DRAGON Enquiry - LV nd follow up" at bounding box center [502, 59] width 244 height 33
type textarea "New LIL DRAGON Enquiry - LV and follow up"
click at [597, 294] on button "Save" at bounding box center [610, 296] width 34 height 13
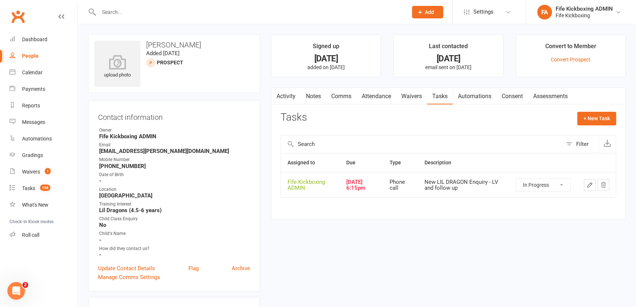
click at [299, 91] on link "Activity" at bounding box center [285, 96] width 29 height 17
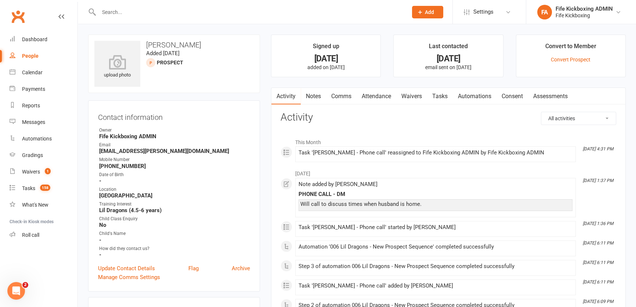
click at [294, 100] on link "Activity" at bounding box center [285, 96] width 29 height 17
click at [310, 95] on link "Notes" at bounding box center [313, 96] width 25 height 17
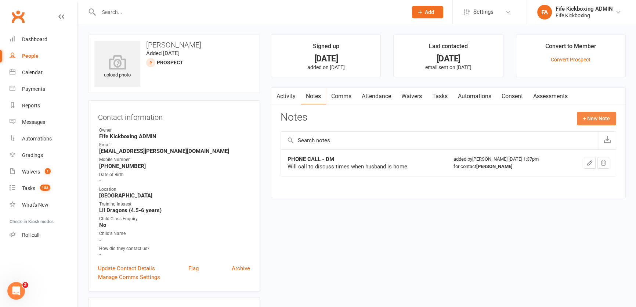
click at [600, 115] on button "+ New Note" at bounding box center [596, 118] width 39 height 13
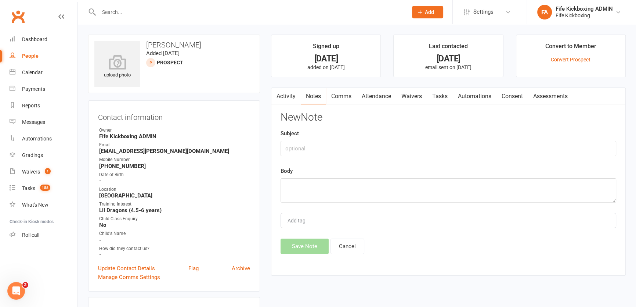
click at [401, 156] on div "New Note Subject Body Add tag Save Note Cancel" at bounding box center [449, 183] width 336 height 142
click at [399, 147] on input "text" at bounding box center [449, 148] width 336 height 15
type input "(KR) LV"
type textarea "Lv with info on classes and booking"
click at [297, 241] on button "Save Note" at bounding box center [305, 245] width 48 height 15
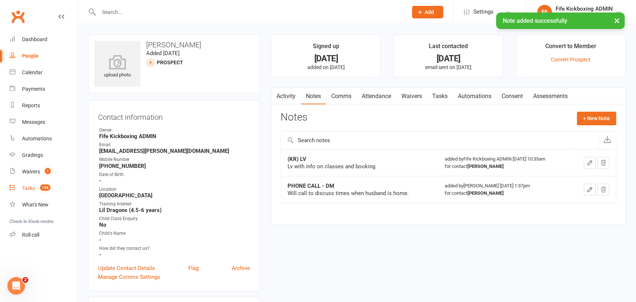
click at [53, 190] on link "Tasks 158" at bounding box center [44, 188] width 68 height 17
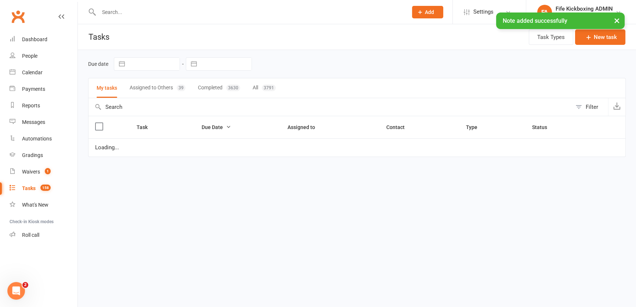
select select "started"
select select "waiting"
select select "started"
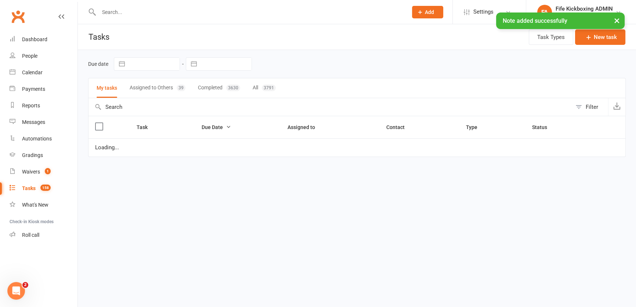
select select "started"
select select "waiting"
select select "started"
select select "waiting"
select select "started"
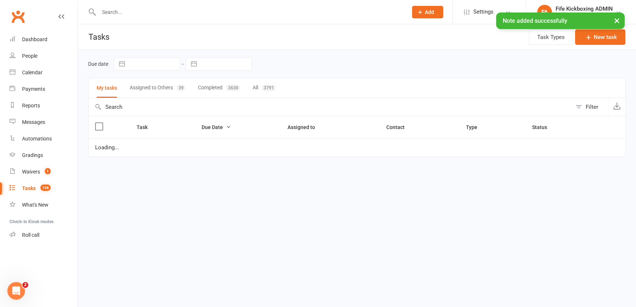
select select "started"
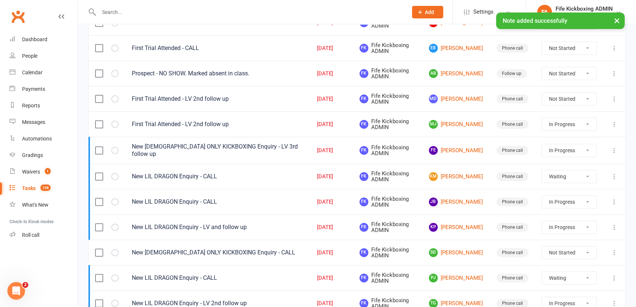
scroll to position [334, 0]
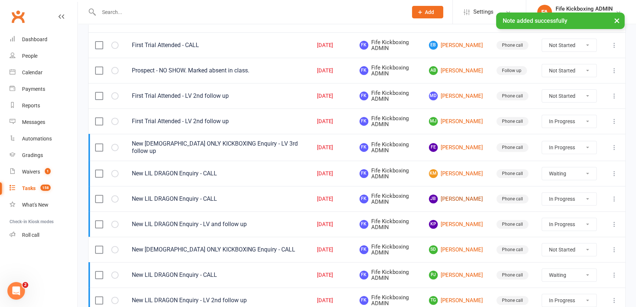
click at [449, 199] on link "JB Jen Berg" at bounding box center [456, 198] width 54 height 9
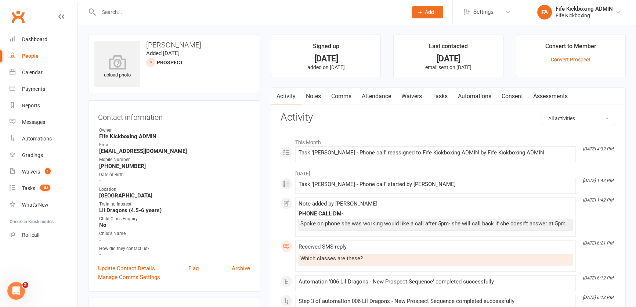
click at [389, 102] on link "Attendance" at bounding box center [377, 96] width 40 height 17
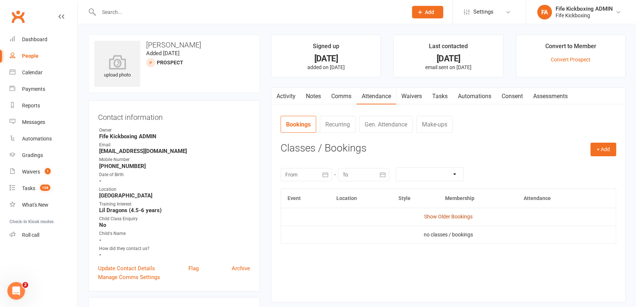
click at [448, 217] on link "Show Older Bookings" at bounding box center [448, 216] width 48 height 6
click at [321, 93] on link "Notes" at bounding box center [313, 96] width 25 height 17
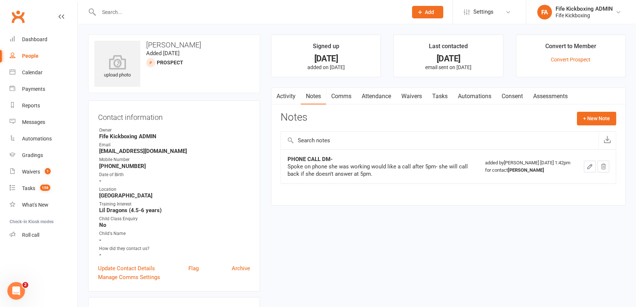
click at [387, 98] on link "Attendance" at bounding box center [377, 96] width 40 height 17
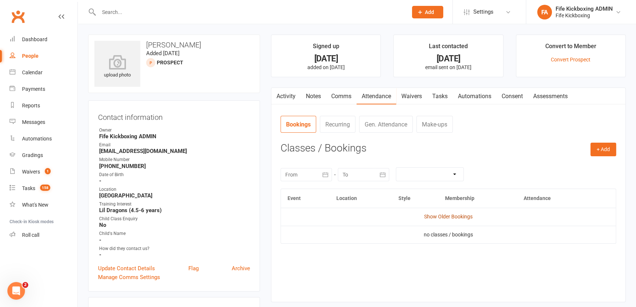
click at [470, 215] on link "Show Older Bookings" at bounding box center [448, 216] width 48 height 6
click at [315, 95] on link "Notes" at bounding box center [313, 96] width 25 height 17
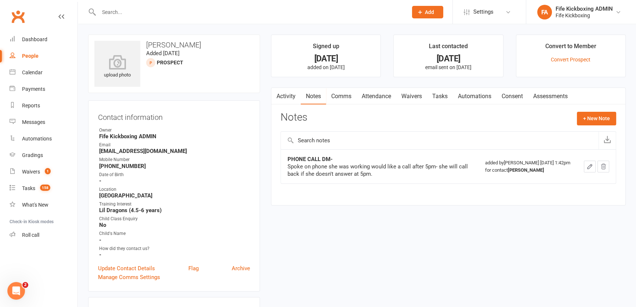
click at [336, 94] on link "Comms" at bounding box center [341, 96] width 30 height 17
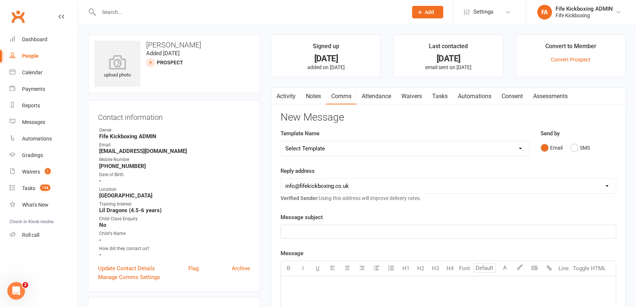
click at [447, 93] on link "Tasks" at bounding box center [440, 96] width 26 height 17
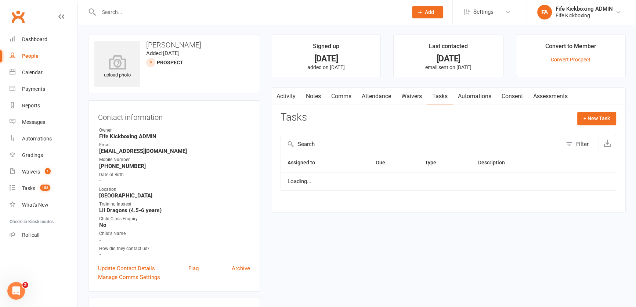
select select "started"
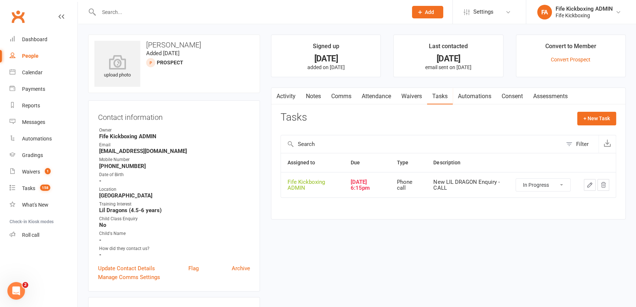
click at [590, 182] on icon "button" at bounding box center [589, 184] width 7 height 7
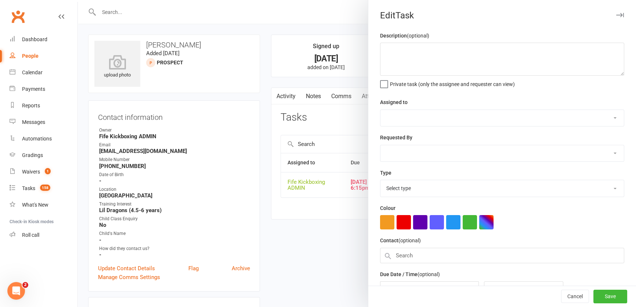
type textarea "New LIL DRAGON Enquiry - CALL"
select select "49533"
type input "06 Oct 2025"
type input "6:15pm"
select select "7271"
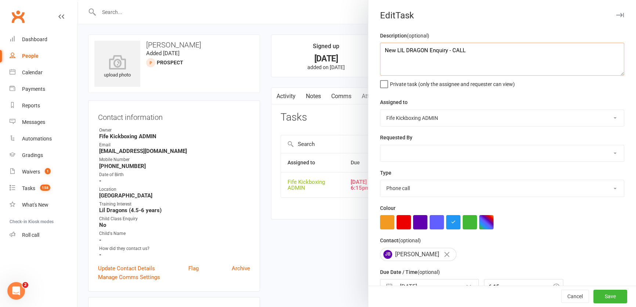
drag, startPoint x: 477, startPoint y: 51, endPoint x: 449, endPoint y: 55, distance: 28.3
click at [449, 55] on textarea "New LIL DRAGON Enquiry - CALL" at bounding box center [502, 59] width 244 height 33
type textarea "New LIL DRAGON Enquiry - EMAIL"
click at [602, 297] on button "Save" at bounding box center [610, 296] width 34 height 13
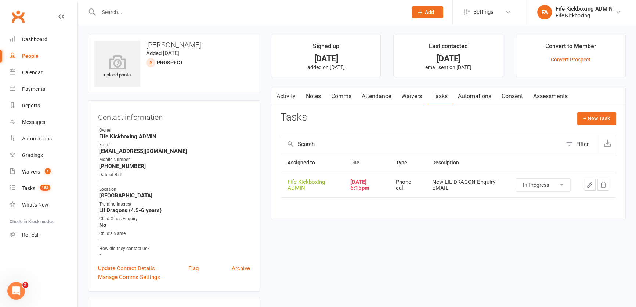
click at [307, 102] on link "Notes" at bounding box center [313, 96] width 25 height 17
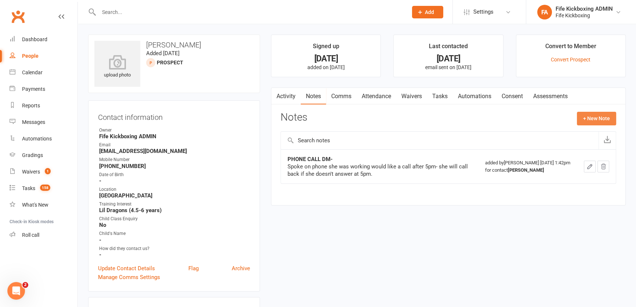
click at [589, 121] on button "+ New Note" at bounding box center [596, 118] width 39 height 13
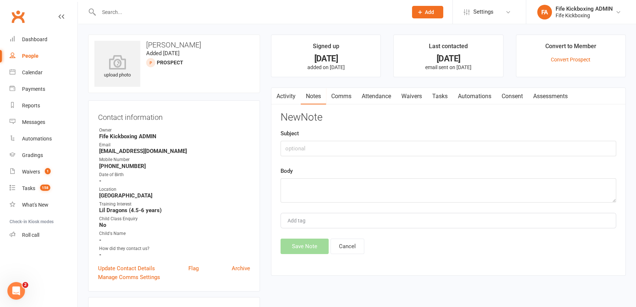
click at [304, 133] on div "Subject" at bounding box center [449, 142] width 336 height 27
click at [398, 143] on input "text" at bounding box center [449, 148] width 336 height 15
type input "(KR) EMAIL"
click at [311, 181] on textarea at bounding box center [449, 190] width 336 height 24
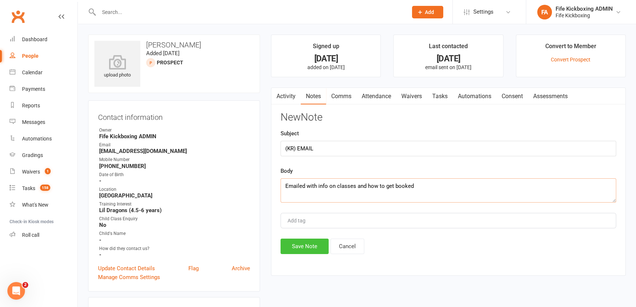
type textarea "Emailed with info on classes and how to get booked"
click at [292, 250] on button "Save Note" at bounding box center [305, 245] width 48 height 15
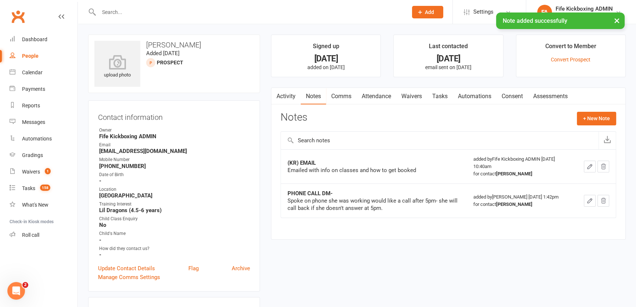
click at [325, 99] on link "Notes" at bounding box center [313, 96] width 25 height 17
click at [341, 100] on link "Comms" at bounding box center [341, 96] width 30 height 17
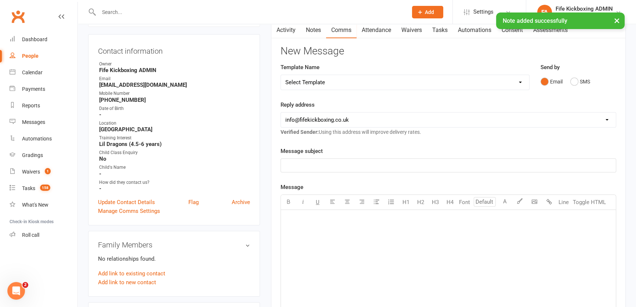
scroll to position [66, 0]
click at [371, 160] on p "﻿" at bounding box center [448, 164] width 326 height 9
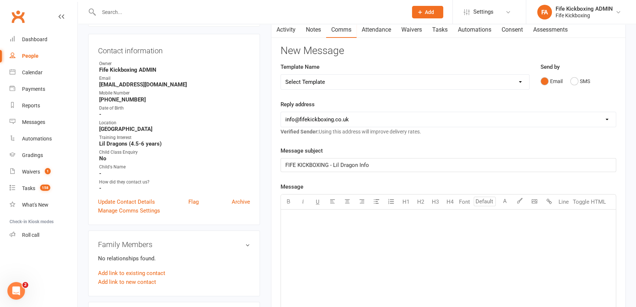
click at [407, 239] on div "﻿" at bounding box center [448, 264] width 335 height 110
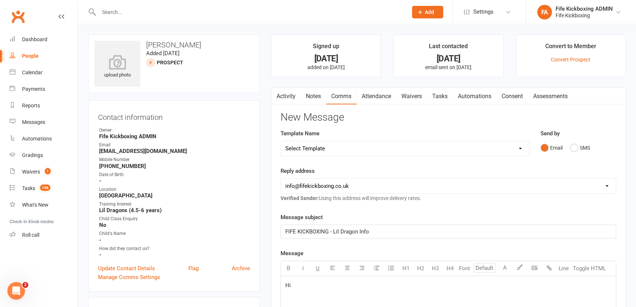
scroll to position [133, 0]
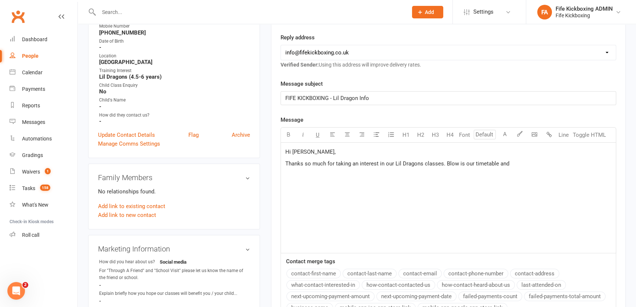
click at [448, 168] on div "Hi Jen, Thanks so much for taking an interest in our Lil Dragons classes. Blow …" at bounding box center [448, 197] width 335 height 110
click at [530, 169] on div "Hi Jen, Thanks so much for taking an interest in our Lil Dragons classes. Below…" at bounding box center [448, 197] width 335 height 110
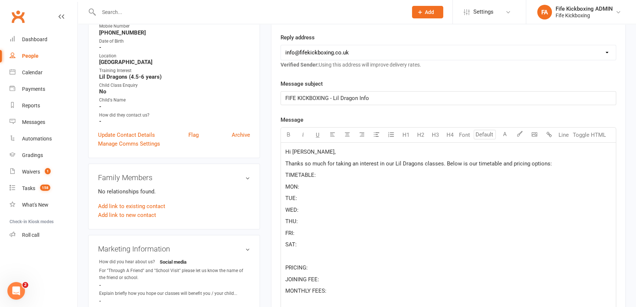
click at [313, 185] on p "MON:" at bounding box center [448, 186] width 326 height 9
click at [310, 188] on span "MON:4:14 pm - 4:50 pm AND 5:00 pm - 5:35 pm" at bounding box center [342, 186] width 115 height 7
drag, startPoint x: 299, startPoint y: 186, endPoint x: 406, endPoint y: 187, distance: 107.2
click at [406, 187] on p "MON:4:15 pm - 4:50 pm AND 5:00 pm - 5:35 pm" at bounding box center [448, 186] width 326 height 9
copy span "4:15 pm - 4:50 pm AND 5:00 pm - 5:35 pm"
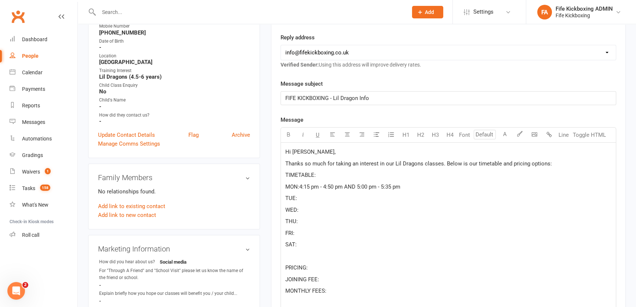
click at [312, 194] on p "TUE:" at bounding box center [448, 198] width 326 height 9
click at [303, 209] on p "WED:" at bounding box center [448, 209] width 326 height 9
click at [307, 218] on p "THU:" at bounding box center [448, 221] width 326 height 9
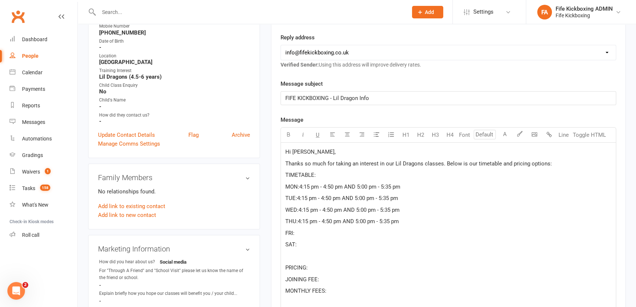
click at [307, 231] on p "FRI:" at bounding box center [448, 232] width 326 height 9
drag, startPoint x: 406, startPoint y: 234, endPoint x: 340, endPoint y: 234, distance: 66.8
click at [340, 234] on p "FRI:4:15 pm - 4:50 pm AND 5:00 pm - 5:35 pm" at bounding box center [448, 232] width 326 height 9
click at [326, 240] on p "SAT:" at bounding box center [448, 244] width 326 height 9
click at [329, 166] on p "Thanks so much for taking an interest in our Lil Dragons classes. Below is our …" at bounding box center [448, 163] width 326 height 9
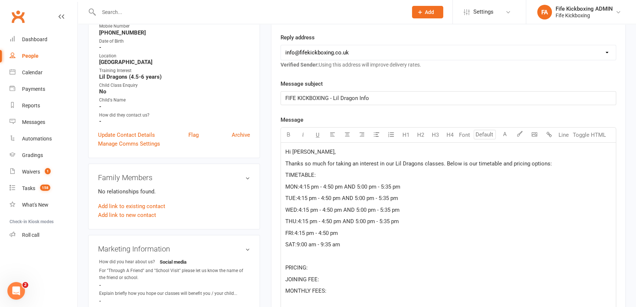
click at [580, 158] on div "Hi Jen, Thanks so much for taking an interest in our Lil Dragons classes. Below…" at bounding box center [448, 226] width 335 height 169
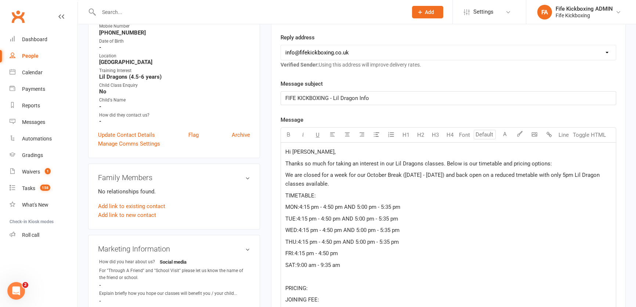
click at [518, 174] on span "We are closed for a week for our October Break (13th - 19th OCT) and back open …" at bounding box center [443, 178] width 316 height 15
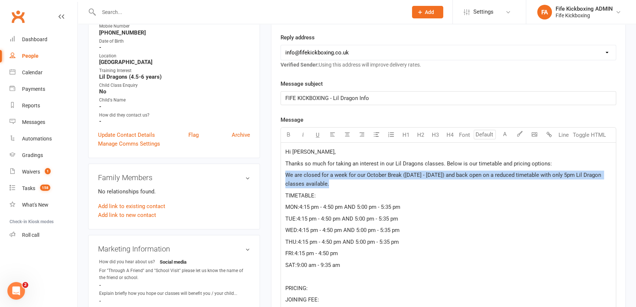
drag, startPoint x: 281, startPoint y: 174, endPoint x: 348, endPoint y: 181, distance: 67.2
click at [348, 181] on div "Hi Jen, Thanks so much for taking an interest in our Lil Dragons classes. Below…" at bounding box center [448, 236] width 335 height 189
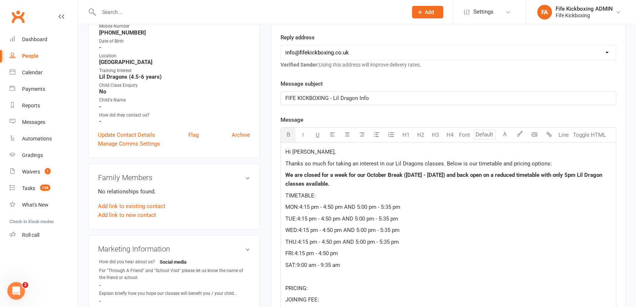
click at [289, 132] on icon "button" at bounding box center [289, 134] width 6 height 6
click at [368, 193] on p "TIMETABLE:" at bounding box center [448, 195] width 326 height 9
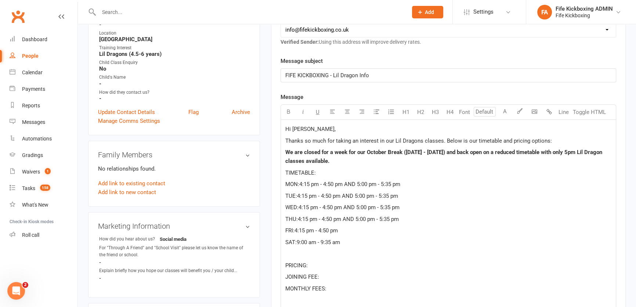
scroll to position [167, 0]
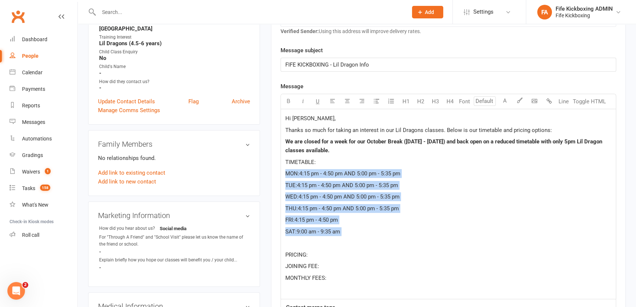
drag, startPoint x: 312, startPoint y: 159, endPoint x: 289, endPoint y: 236, distance: 81.3
click at [289, 236] on div "Hi Jen, Thanks so much for taking an interest in our Lil Dragons classes. Below…" at bounding box center [448, 203] width 335 height 189
click at [316, 98] on span "U" at bounding box center [318, 101] width 4 height 7
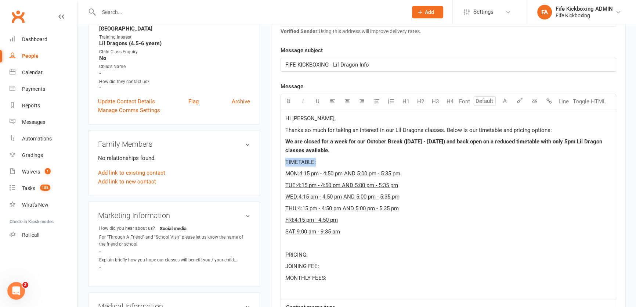
drag, startPoint x: 284, startPoint y: 158, endPoint x: 344, endPoint y: 165, distance: 60.6
click at [344, 165] on div "Hi Jen, Thanks so much for taking an interest in our Lil Dragons classes. Below…" at bounding box center [448, 203] width 335 height 189
click at [319, 102] on span "U" at bounding box center [318, 101] width 4 height 7
click at [359, 164] on p "TIMETABLE:" at bounding box center [448, 162] width 326 height 9
click at [344, 152] on p "We are closed for a week for our October Break (13th - 19th OCT) and back open …" at bounding box center [448, 146] width 326 height 18
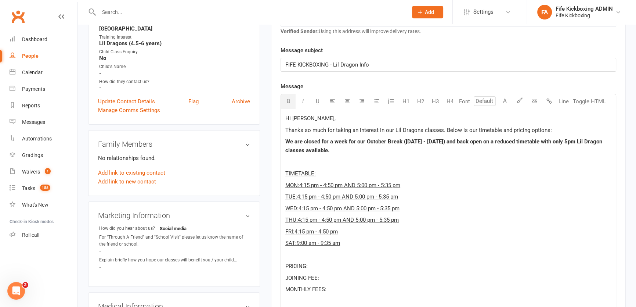
click at [341, 228] on p "FRI:4:15 pm - 4:50 pm" at bounding box center [448, 231] width 326 height 9
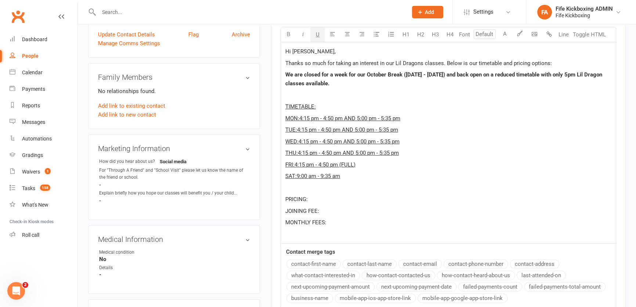
click at [337, 195] on p "PRICING:" at bounding box center [448, 199] width 326 height 9
click at [307, 199] on span "PRICING£££" at bounding box center [300, 199] width 31 height 7
click at [323, 210] on p "JOINING FEE:" at bounding box center [448, 210] width 326 height 9
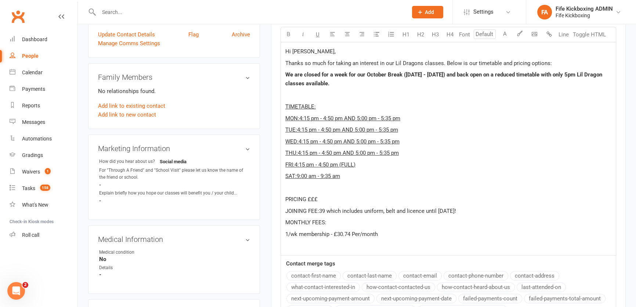
click at [328, 241] on p "﻿" at bounding box center [448, 245] width 326 height 9
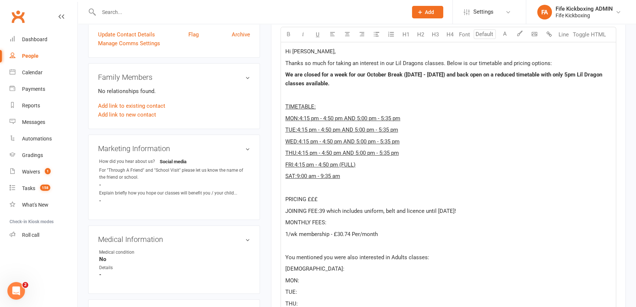
scroll to position [394, 0]
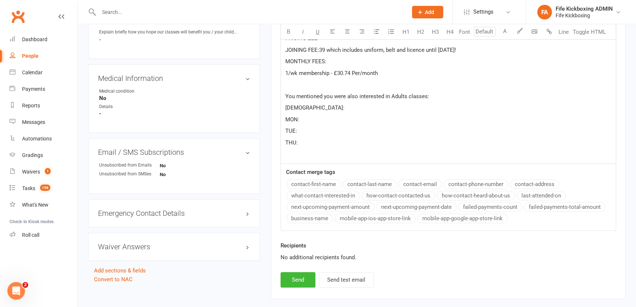
click at [306, 122] on p "MON:" at bounding box center [448, 119] width 326 height 9
drag, startPoint x: 298, startPoint y: 119, endPoint x: 361, endPoint y: 115, distance: 62.9
click at [361, 115] on p "MON:7:00 pm - 8:00 pm" at bounding box center [448, 119] width 326 height 9
click at [336, 118] on span "MON:7:00 pm - 8:00 pm" at bounding box center [313, 119] width 57 height 7
click at [303, 119] on span "MON:7:00 pm - 8:00 pm" at bounding box center [313, 119] width 57 height 7
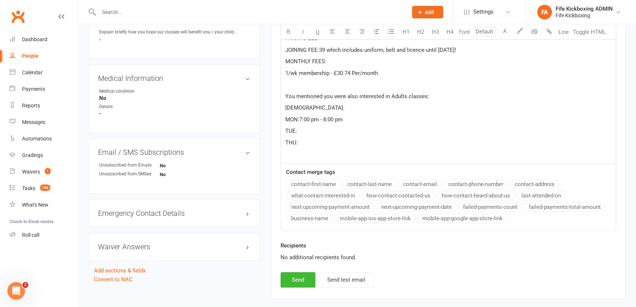
drag, startPoint x: 300, startPoint y: 118, endPoint x: 356, endPoint y: 118, distance: 55.8
click at [356, 118] on p "MON:7:00 pm - 8:00 pm" at bounding box center [448, 119] width 326 height 9
copy span "7:00 pm - 8:00 pm"
click at [299, 126] on p "TUE:" at bounding box center [448, 130] width 326 height 9
click at [308, 144] on p "THU:" at bounding box center [448, 142] width 326 height 9
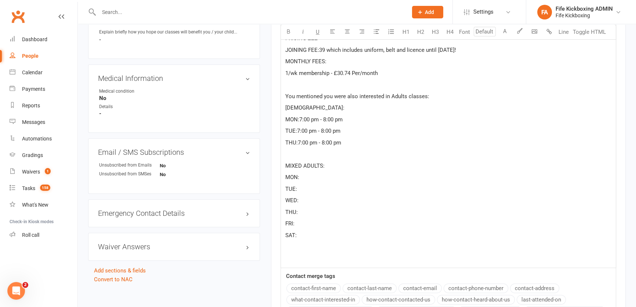
click at [312, 173] on p "MON:" at bounding box center [448, 177] width 326 height 9
drag, startPoint x: 299, startPoint y: 177, endPoint x: 419, endPoint y: 176, distance: 120.1
click at [419, 176] on p "MON:10:30 am - 11:30 am AND 8:00 pm - 9:00 pm" at bounding box center [448, 177] width 326 height 9
copy span "10:30 am - 11:30 am AND 8:00 pm - 9:00 pm"
click at [317, 186] on p "TUE:" at bounding box center [448, 188] width 326 height 9
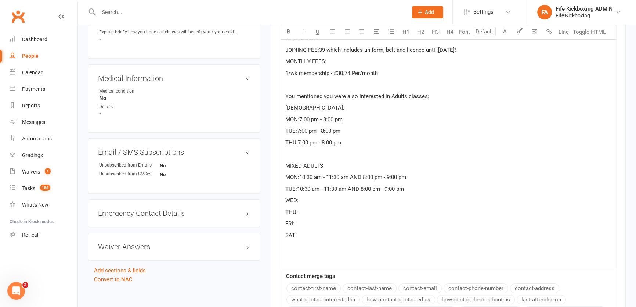
click at [314, 199] on p "WED:" at bounding box center [448, 200] width 326 height 9
drag, startPoint x: 297, startPoint y: 188, endPoint x: 361, endPoint y: 191, distance: 63.6
click at [361, 191] on span "TUE:10:30 am - 11:30 am AND 8:00 pm - 9:00 pm" at bounding box center [344, 188] width 119 height 7
click at [329, 212] on p "THU:" at bounding box center [448, 211] width 326 height 9
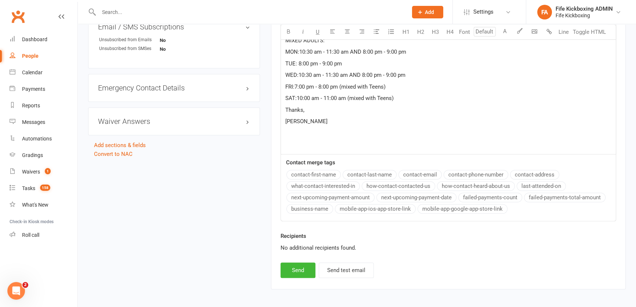
scroll to position [547, 0]
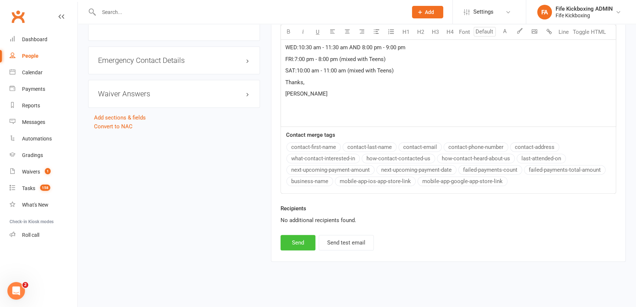
click at [299, 244] on button "Send" at bounding box center [298, 242] width 35 height 15
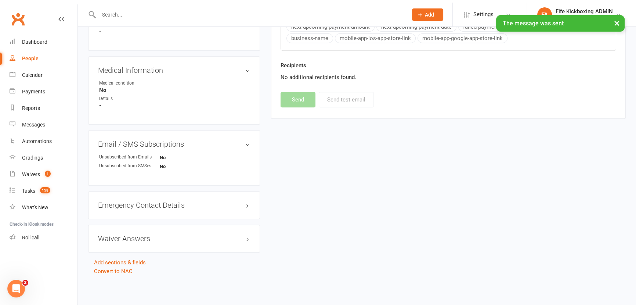
scroll to position [400, 0]
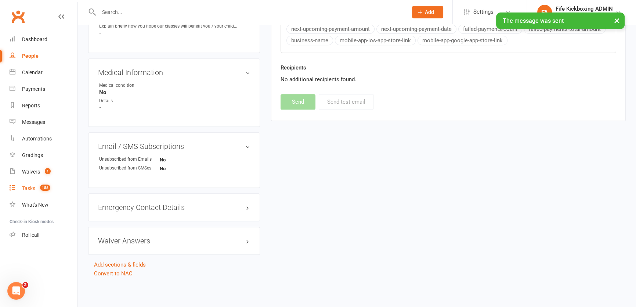
click at [35, 181] on link "Tasks 158" at bounding box center [44, 188] width 68 height 17
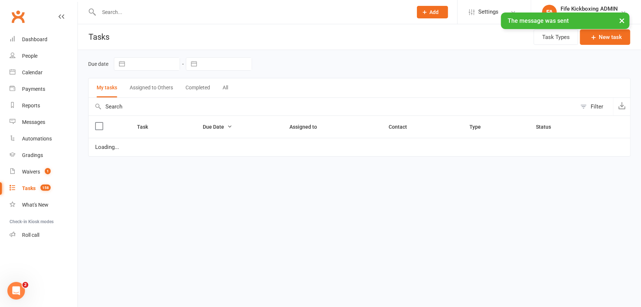
select select "started"
select select "waiting"
select select "started"
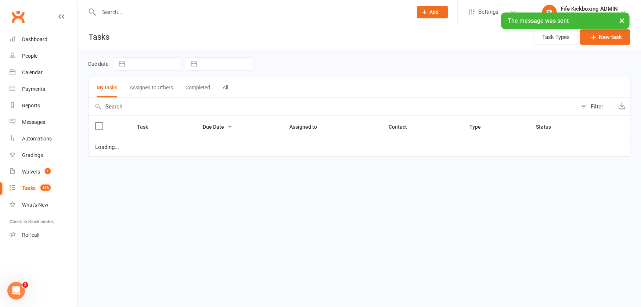
select select "started"
select select "waiting"
select select "started"
select select "waiting"
select select "started"
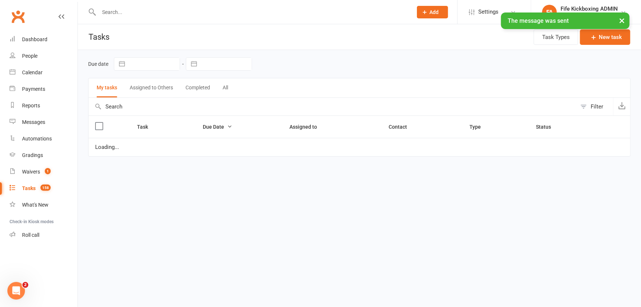
select select "started"
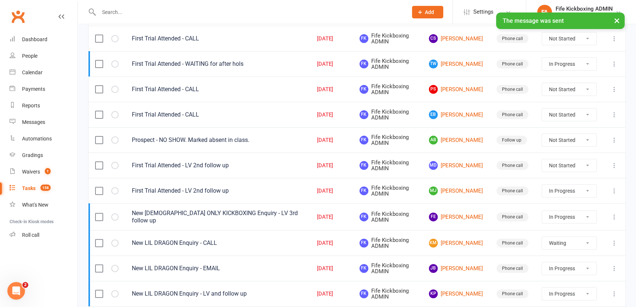
scroll to position [300, 0]
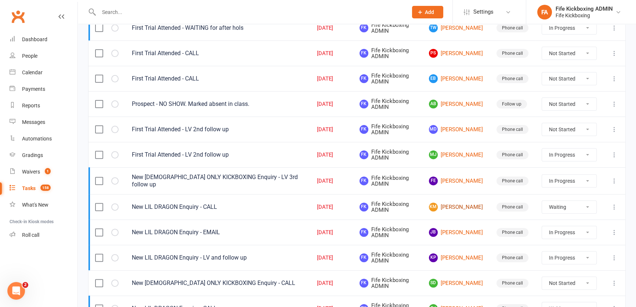
click at [453, 202] on link "Km Katherine marshall" at bounding box center [456, 206] width 54 height 9
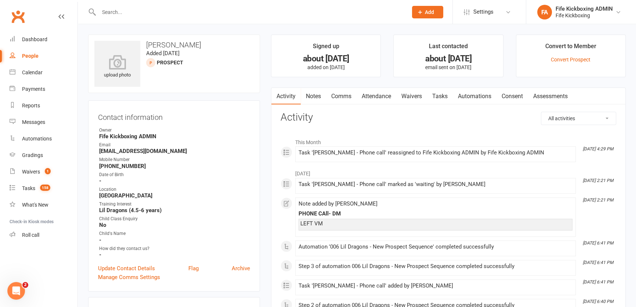
click at [374, 92] on link "Attendance" at bounding box center [377, 96] width 40 height 17
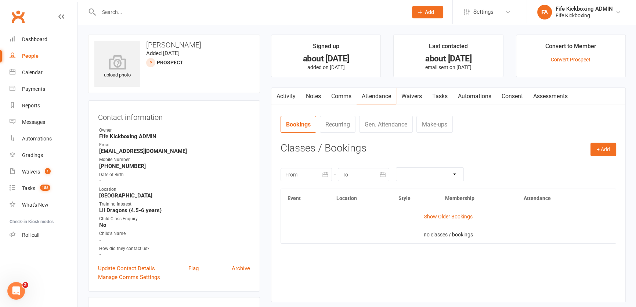
click at [448, 220] on td "Show Older Bookings" at bounding box center [448, 216] width 335 height 18
click at [448, 215] on link "Show Older Bookings" at bounding box center [448, 216] width 48 height 6
click at [316, 97] on link "Notes" at bounding box center [313, 96] width 25 height 17
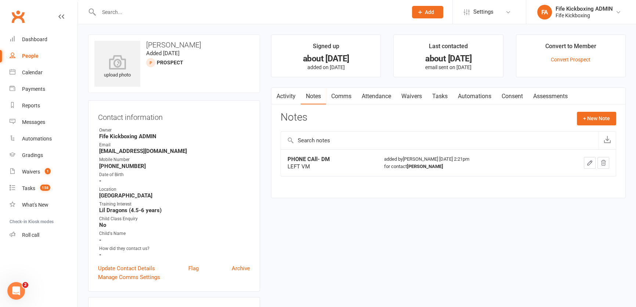
click at [373, 94] on link "Attendance" at bounding box center [377, 96] width 40 height 17
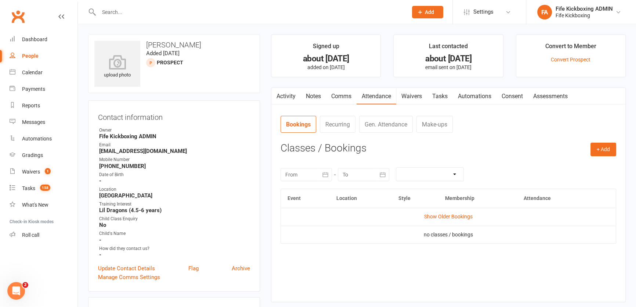
scroll to position [66, 0]
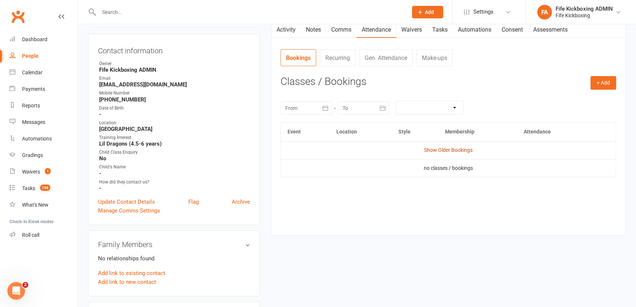
click at [440, 149] on link "Show Older Bookings" at bounding box center [448, 150] width 48 height 6
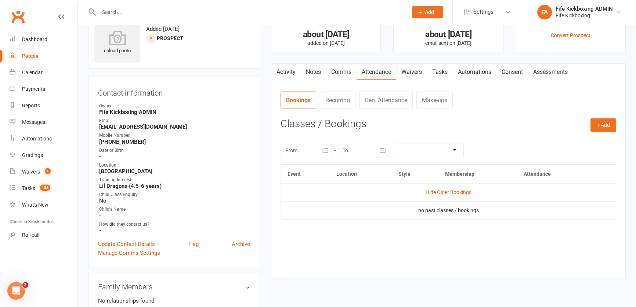
scroll to position [0, 0]
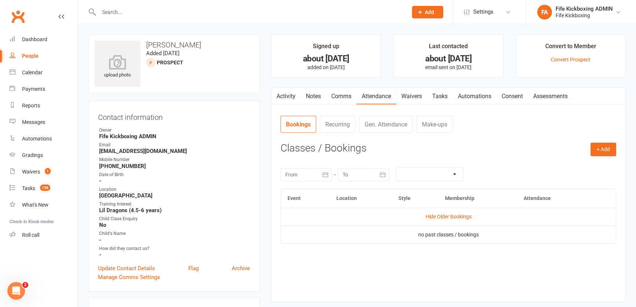
click at [447, 100] on link "Tasks" at bounding box center [440, 96] width 26 height 17
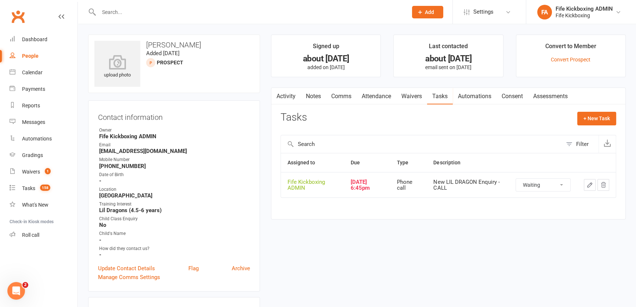
click at [549, 188] on select "Not Started In Progress Waiting Complete" at bounding box center [543, 184] width 54 height 12
click at [516, 178] on select "Not Started In Progress Waiting Complete" at bounding box center [543, 184] width 54 height 12
select select "waiting"
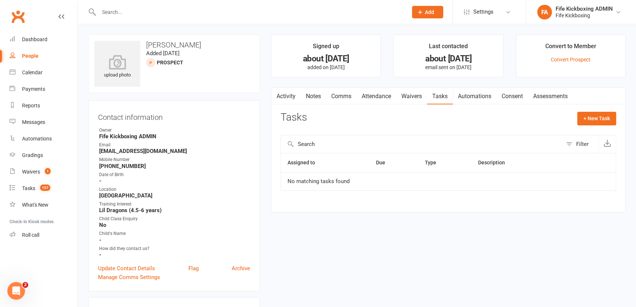
click at [312, 97] on link "Notes" at bounding box center [313, 96] width 25 height 17
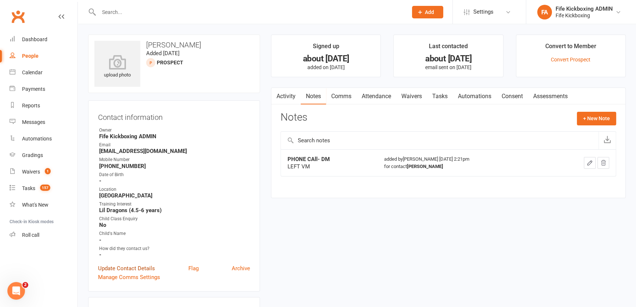
click at [143, 265] on link "Update Contact Details" at bounding box center [126, 268] width 57 height 9
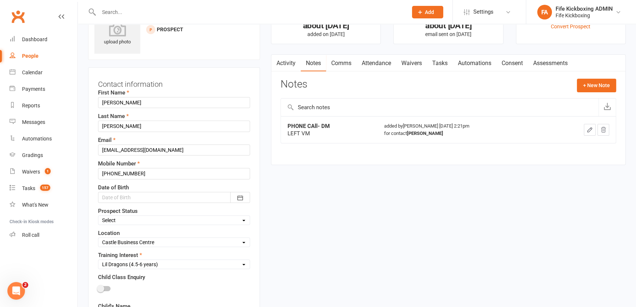
scroll to position [34, 0]
click at [137, 261] on select "Select Wee Warriors (3 - 4½) Lil Dragons (4.5-6 years) Junior Warriors (7-8yo) …" at bounding box center [173, 263] width 151 height 8
select select "Junior Warriors (7-8yo)"
click at [98, 259] on select "Select Wee Warriors (3 - 4½) Lil Dragons (4.5-6 years) Junior Warriors (7-8yo) …" at bounding box center [173, 263] width 151 height 8
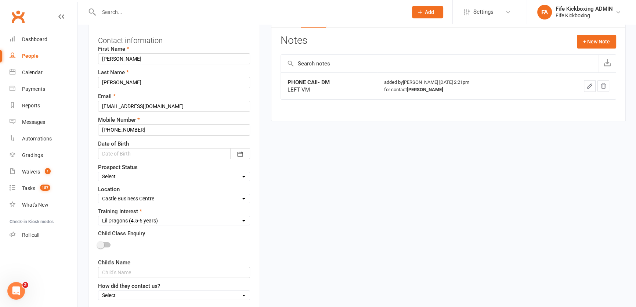
scroll to position [134, 0]
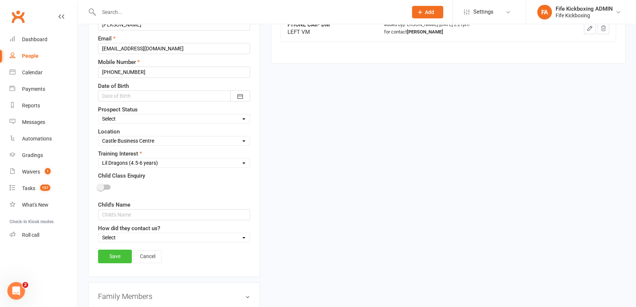
click at [122, 255] on link "Save" at bounding box center [115, 255] width 34 height 13
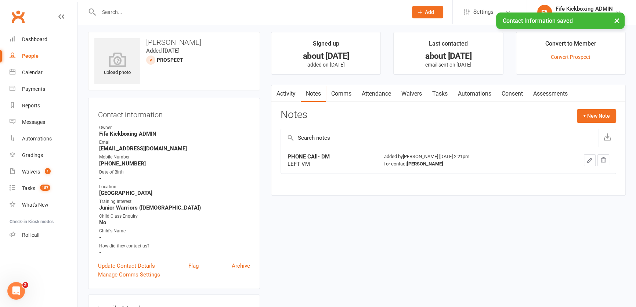
scroll to position [0, 0]
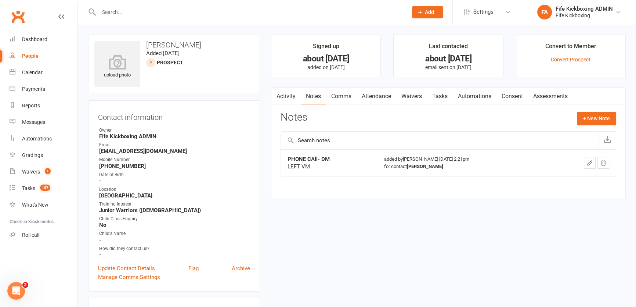
click at [437, 95] on link "Tasks" at bounding box center [440, 96] width 26 height 17
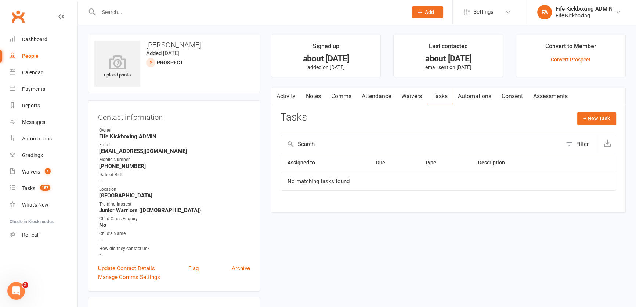
click at [310, 101] on link "Notes" at bounding box center [313, 96] width 25 height 17
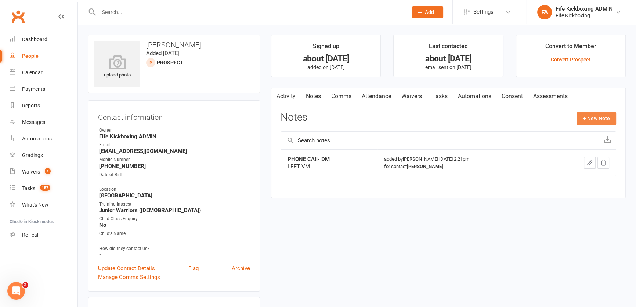
click at [591, 114] on button "+ New Note" at bounding box center [596, 118] width 39 height 13
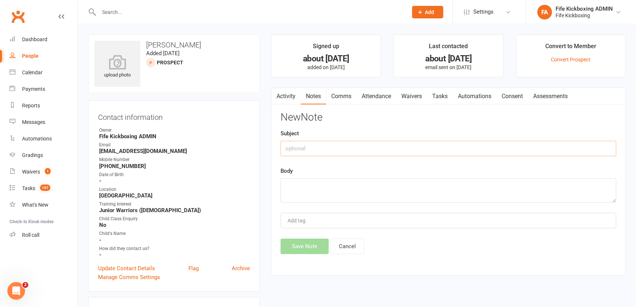
click at [439, 142] on input "text" at bounding box center [449, 148] width 336 height 15
type input "(KR) Call"
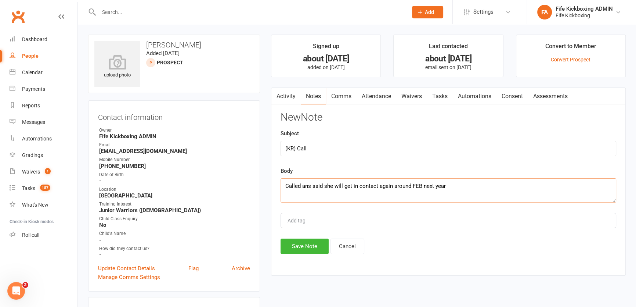
click at [308, 187] on textarea "Called ans said she will get in contact again around FEB next year" at bounding box center [449, 190] width 336 height 24
type textarea "Called and said she will get in contact again around FEB next year"
click at [289, 242] on button "Save Note" at bounding box center [305, 245] width 48 height 15
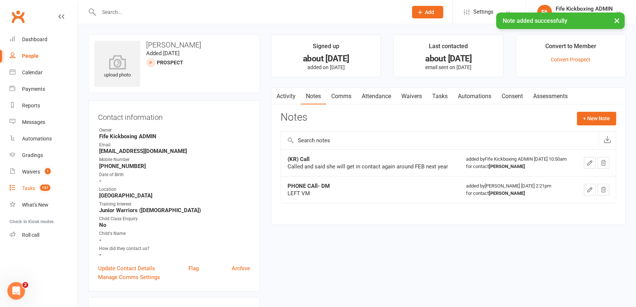
click at [35, 189] on div "Tasks" at bounding box center [28, 188] width 13 height 6
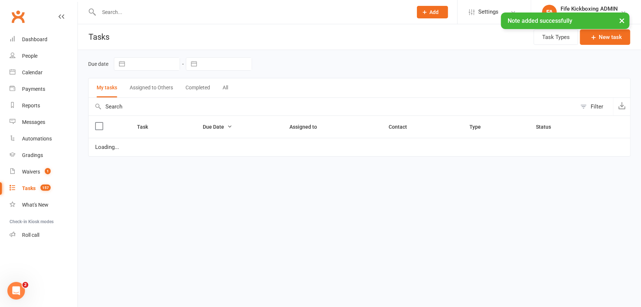
select select "started"
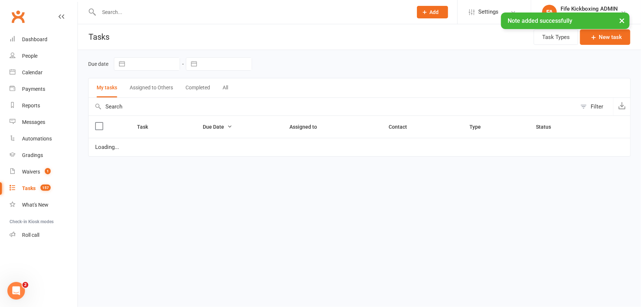
select select "waiting"
select select "started"
select select "waiting"
select select "started"
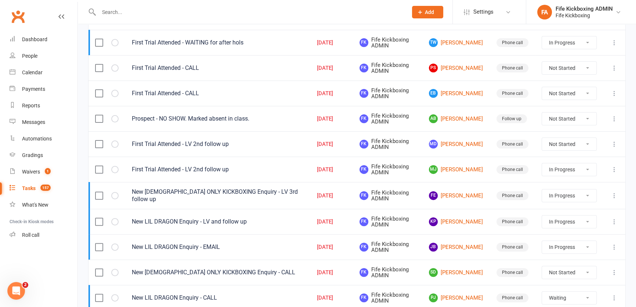
scroll to position [283, 0]
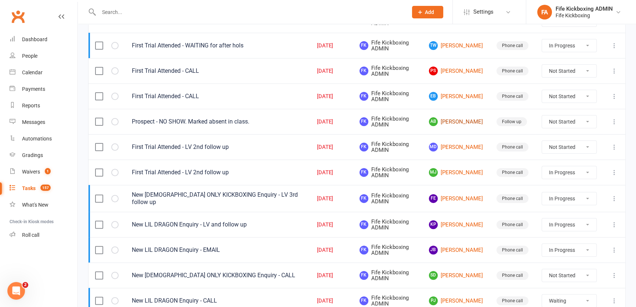
click at [453, 122] on link "AB Alysha Bell" at bounding box center [456, 121] width 54 height 9
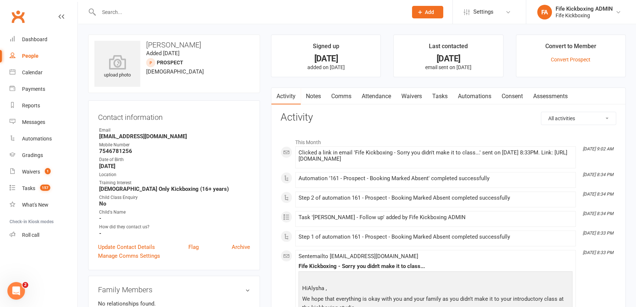
click at [373, 95] on link "Attendance" at bounding box center [377, 96] width 40 height 17
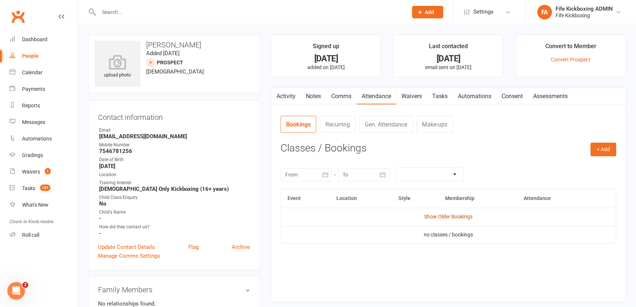
click at [454, 215] on link "Show Older Bookings" at bounding box center [448, 216] width 48 height 6
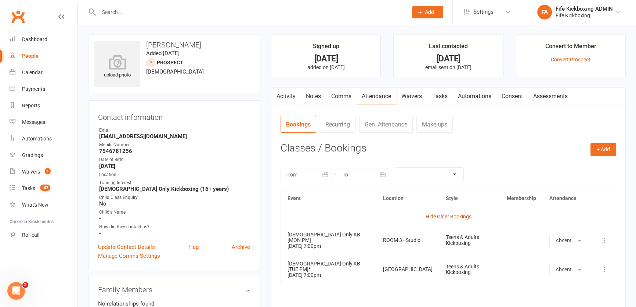
click at [455, 214] on link "Hide Older Bookings" at bounding box center [449, 216] width 46 height 6
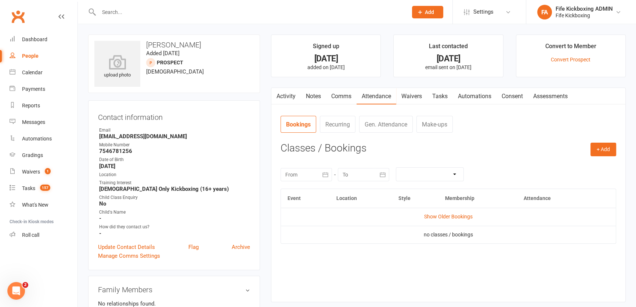
click at [448, 212] on td "Show Older Bookings" at bounding box center [448, 216] width 335 height 18
click at [448, 215] on link "Show Older Bookings" at bounding box center [448, 216] width 48 height 6
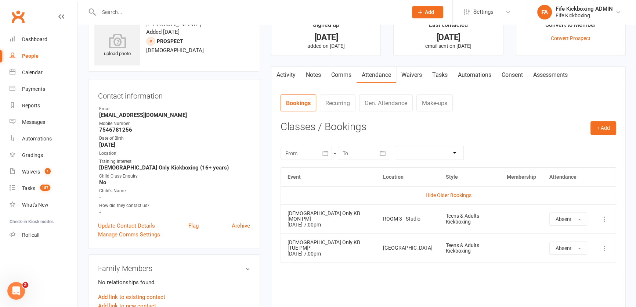
scroll to position [33, 0]
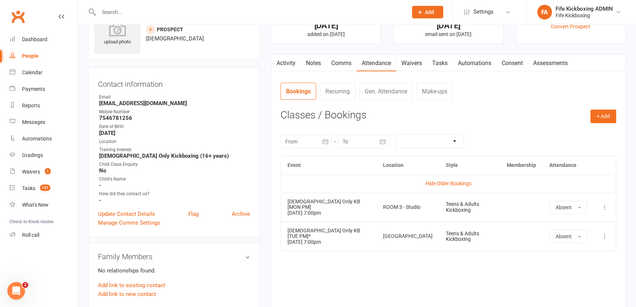
click at [606, 203] on icon at bounding box center [604, 206] width 7 height 7
click at [560, 245] on link "Delete booking" at bounding box center [572, 250] width 73 height 15
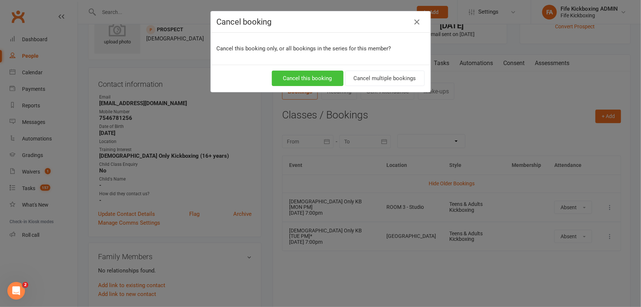
click at [314, 73] on button "Cancel this booking" at bounding box center [308, 78] width 72 height 15
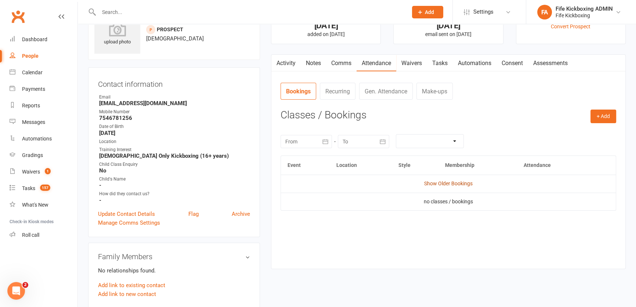
click at [452, 185] on link "Show Older Bookings" at bounding box center [448, 183] width 48 height 6
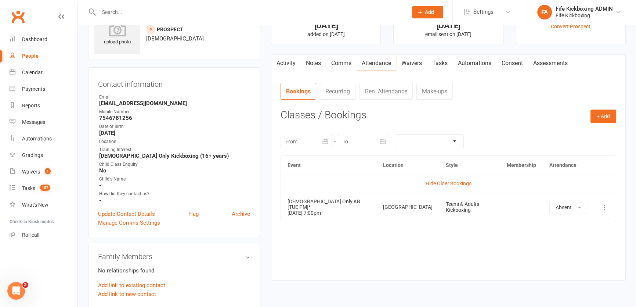
click at [604, 203] on icon at bounding box center [604, 206] width 7 height 7
click at [568, 249] on link "Delete booking" at bounding box center [572, 250] width 73 height 15
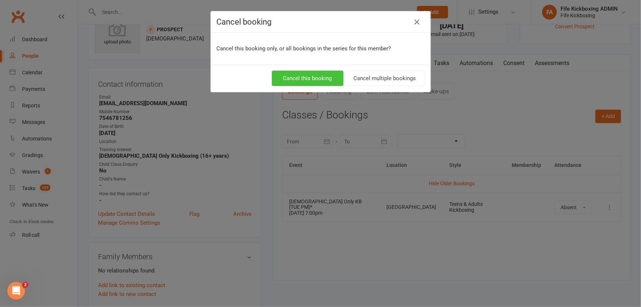
click at [303, 77] on button "Cancel this booking" at bounding box center [308, 78] width 72 height 15
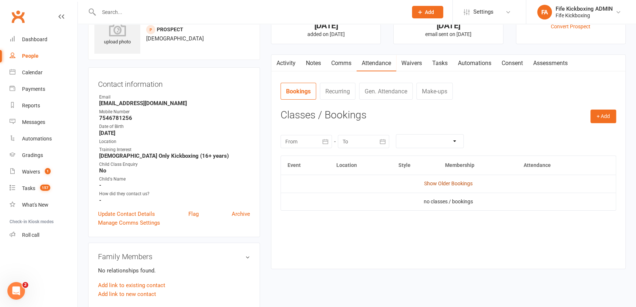
click at [445, 181] on link "Show Older Bookings" at bounding box center [448, 183] width 48 height 6
click at [445, 181] on link "Hide Older Bookings" at bounding box center [449, 183] width 46 height 6
click at [441, 59] on link "Tasks" at bounding box center [440, 63] width 26 height 17
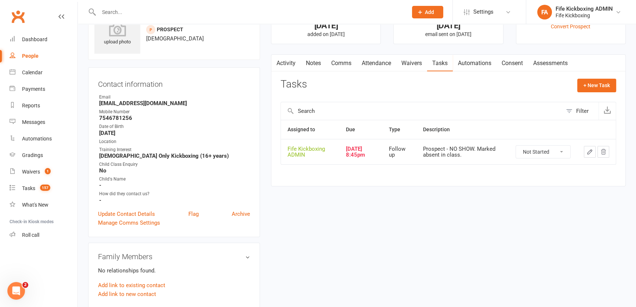
click at [547, 150] on select "Not Started In Progress Waiting Complete" at bounding box center [543, 151] width 54 height 12
click at [516, 145] on select "Not Started In Progress Waiting Complete" at bounding box center [543, 151] width 54 height 12
select select "unstarted"
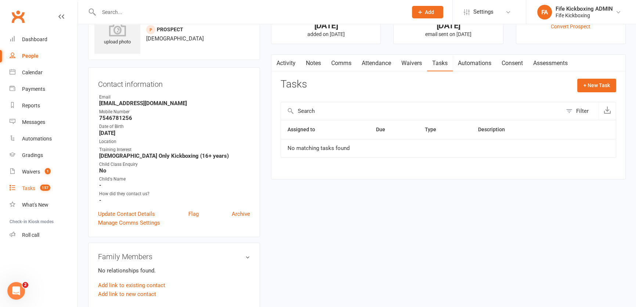
click at [31, 190] on div "Tasks" at bounding box center [28, 188] width 13 height 6
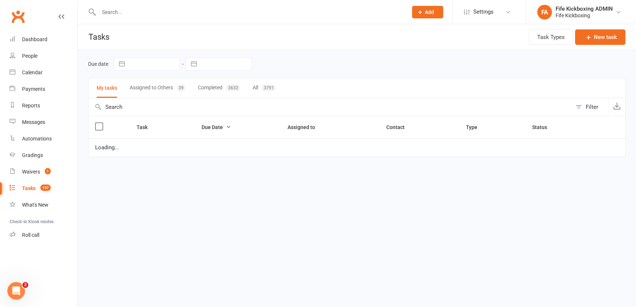
select select "started"
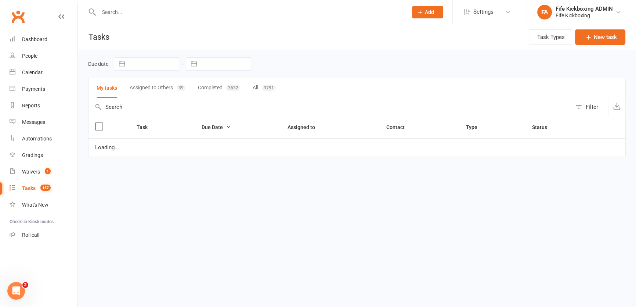
select select "waiting"
select select "started"
select select "waiting"
select select "started"
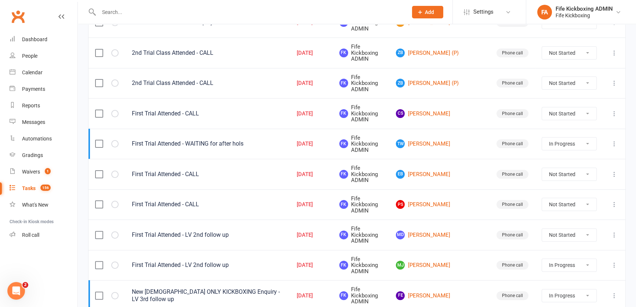
scroll to position [234, 0]
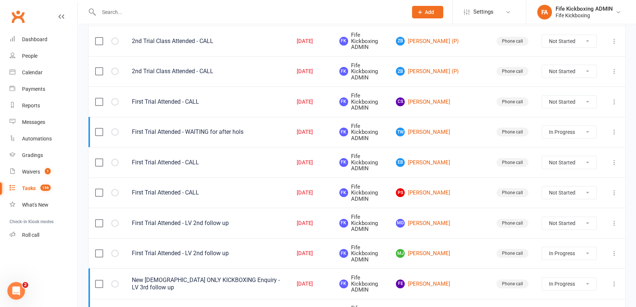
click at [573, 217] on select "Not Started In Progress Waiting Complete" at bounding box center [569, 223] width 54 height 12
click at [542, 217] on select "Not Started In Progress Waiting Complete" at bounding box center [569, 223] width 54 height 12
select select "unstarted"
select select "started"
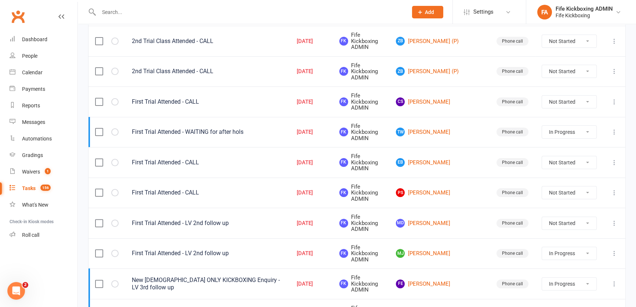
select select "started"
select select "waiting"
select select "started"
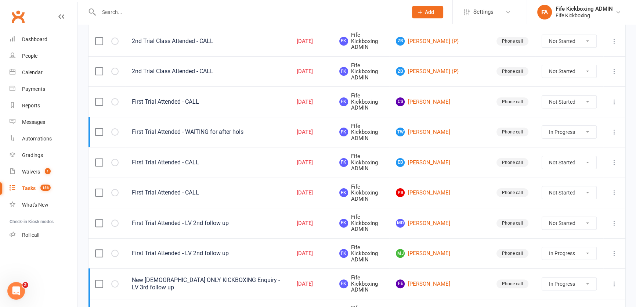
select select "started"
select select "waiting"
select select "started"
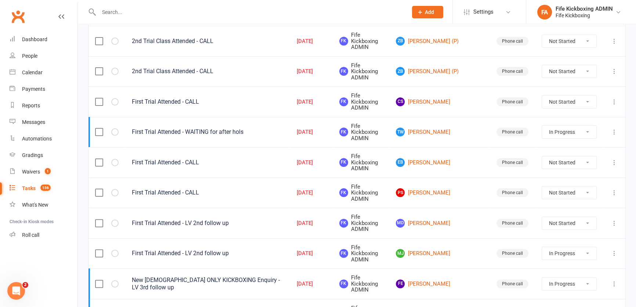
select select "started"
select select "waiting"
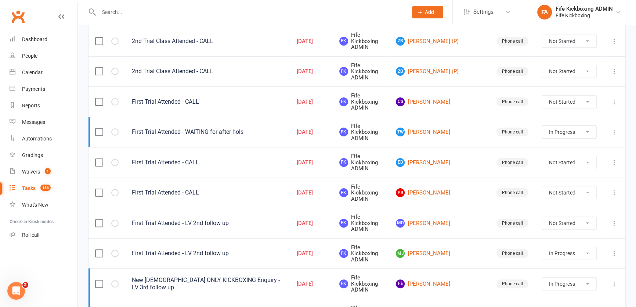
select select "started"
select select "waiting"
select select "started"
click at [459, 188] on link "PS Paul Sheppard" at bounding box center [439, 192] width 87 height 9
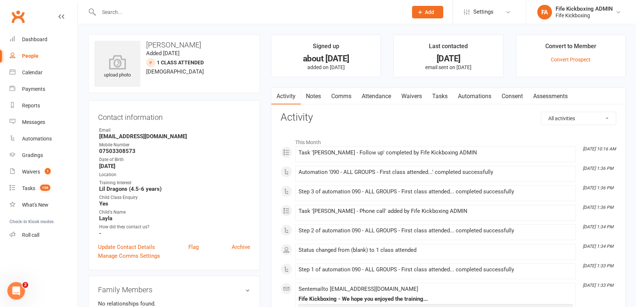
click at [377, 93] on link "Attendance" at bounding box center [377, 96] width 40 height 17
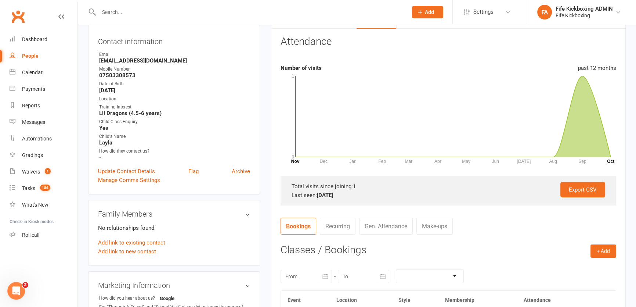
scroll to position [167, 0]
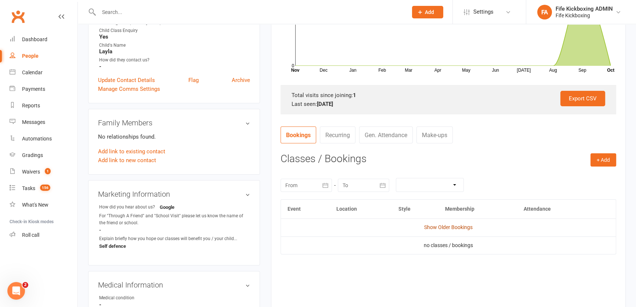
click at [470, 224] on link "Show Older Bookings" at bounding box center [448, 227] width 48 height 6
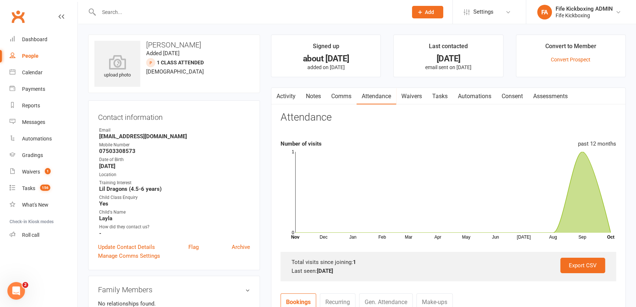
scroll to position [200, 0]
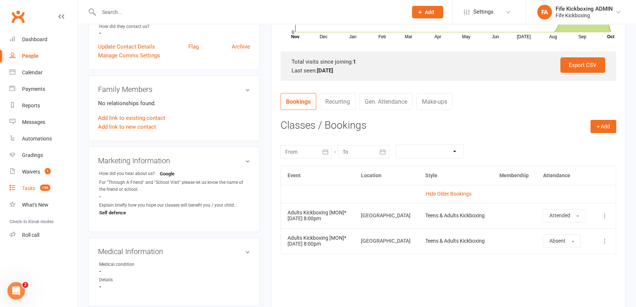
click at [29, 193] on link "Tasks 156" at bounding box center [44, 188] width 68 height 17
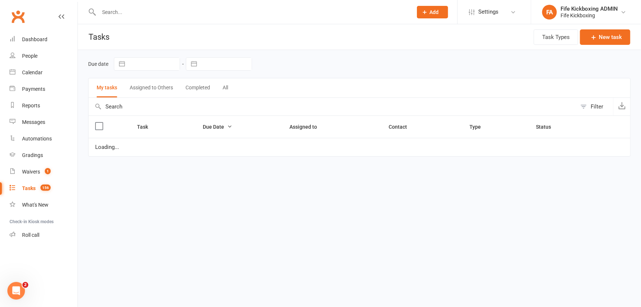
select select "started"
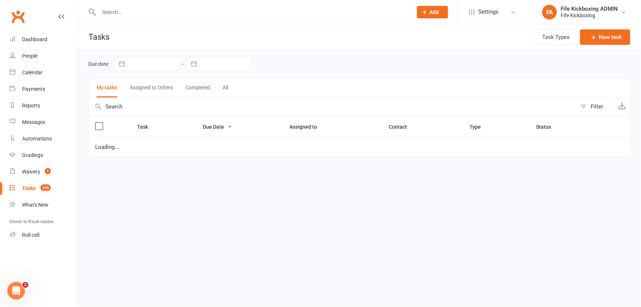
select select "started"
select select "waiting"
select select "started"
select select "waiting"
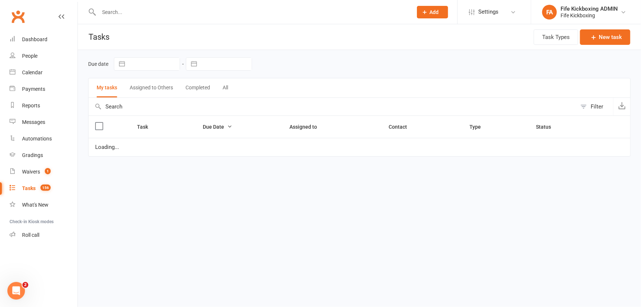
select select "started"
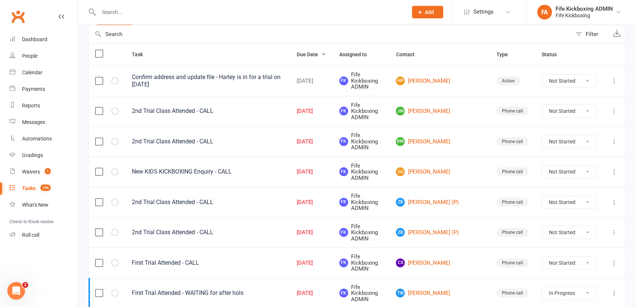
scroll to position [100, 0]
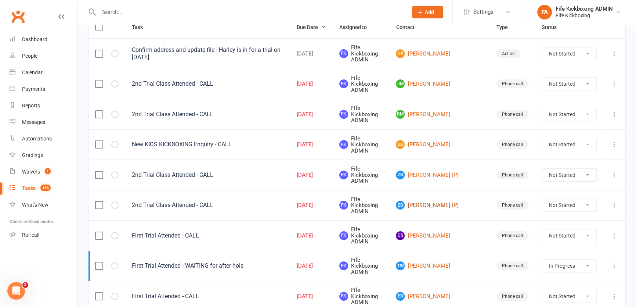
click at [463, 200] on link "ZB Zonash Babar (P)" at bounding box center [439, 204] width 87 height 9
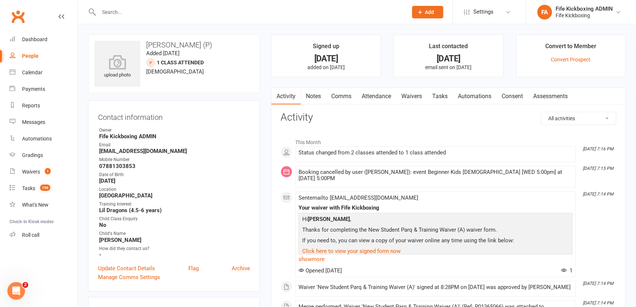
click at [383, 96] on link "Attendance" at bounding box center [377, 96] width 40 height 17
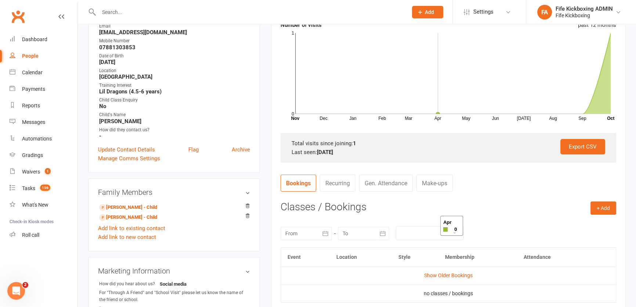
scroll to position [167, 0]
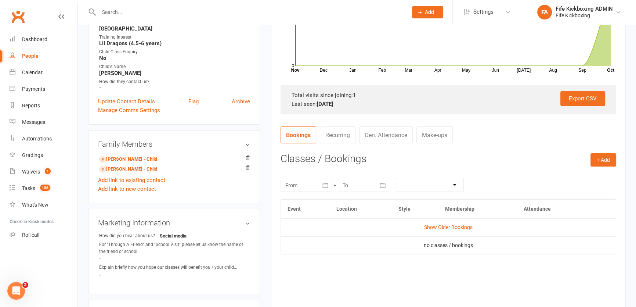
click at [431, 226] on link "Show Older Bookings" at bounding box center [448, 227] width 48 height 6
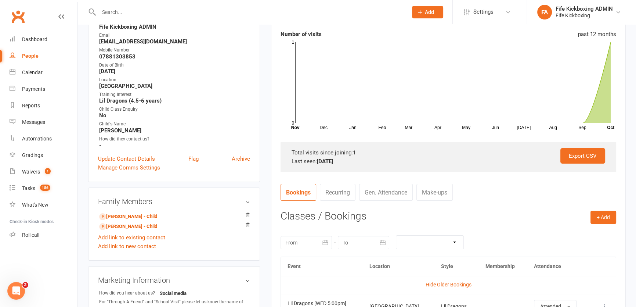
scroll to position [133, 0]
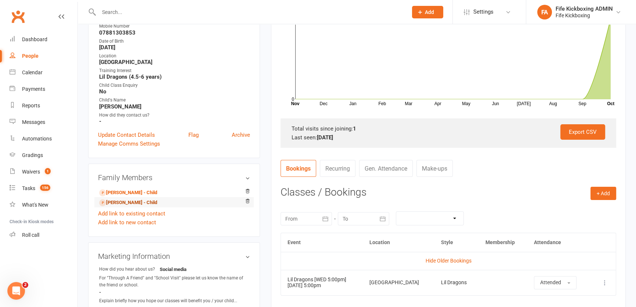
click at [109, 203] on link "Aahil Junaid - Child" at bounding box center [128, 203] width 58 height 8
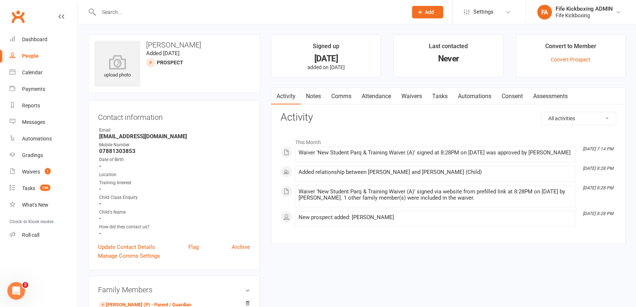
click at [384, 99] on link "Attendance" at bounding box center [377, 96] width 40 height 17
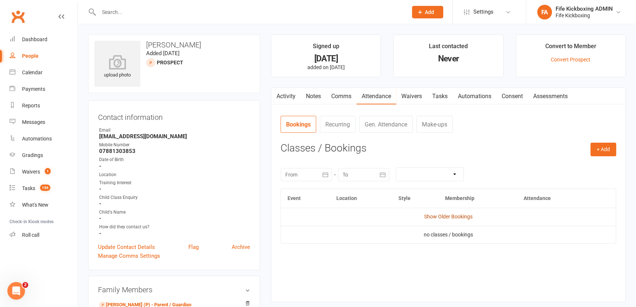
click at [451, 216] on link "Show Older Bookings" at bounding box center [448, 216] width 48 height 6
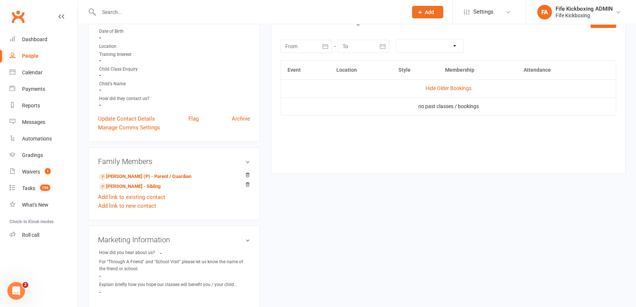
scroll to position [167, 0]
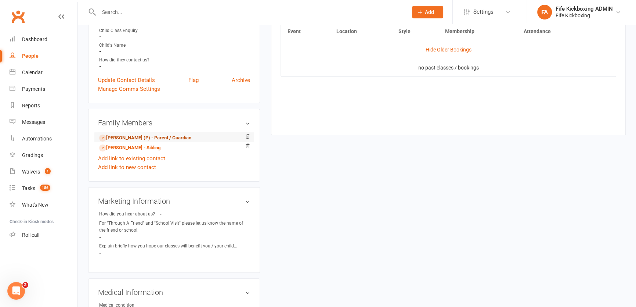
click at [138, 135] on link "Zonash Babar (P) - Parent / Guardian" at bounding box center [145, 138] width 92 height 8
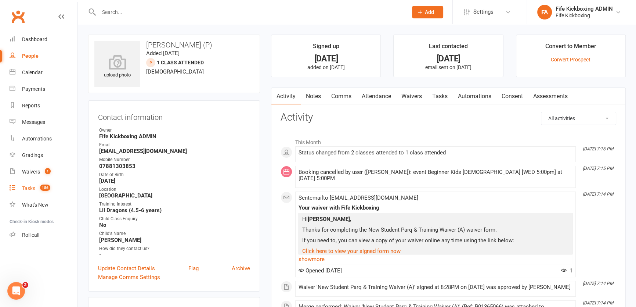
click at [43, 191] on link "Tasks 156" at bounding box center [44, 188] width 68 height 17
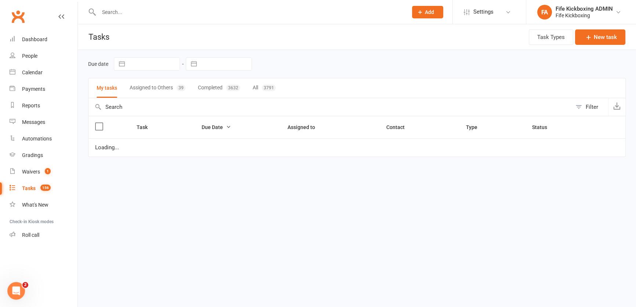
select select "started"
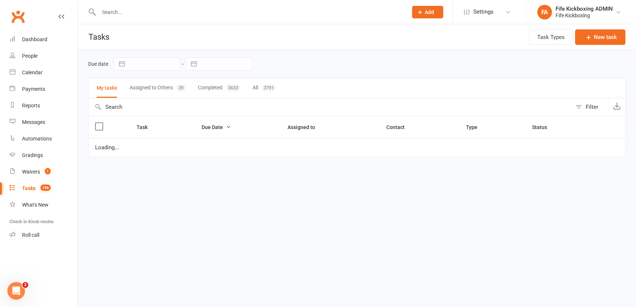
select select "started"
select select "waiting"
select select "started"
select select "waiting"
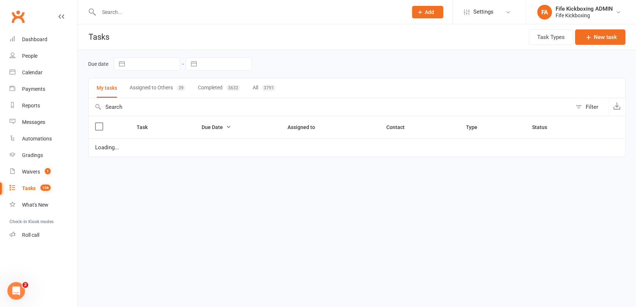
select select "started"
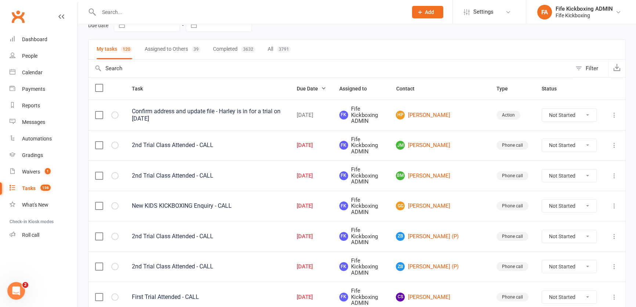
scroll to position [100, 0]
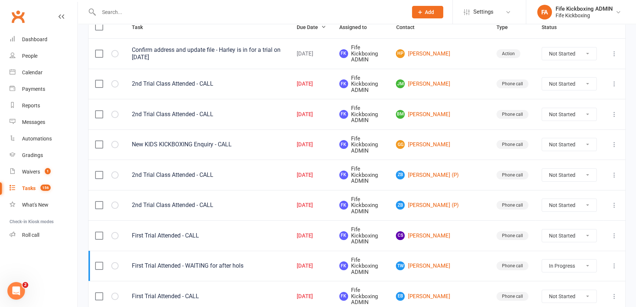
click at [614, 140] on button at bounding box center [614, 144] width 9 height 9
click at [584, 153] on link "Edit" at bounding box center [577, 157] width 73 height 15
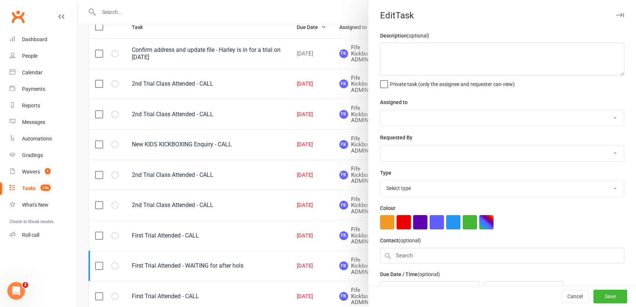
type textarea "New KIDS KICKBOXING Enquiry - CALL"
select select "49533"
type input "[DATE]"
type input "10:15am"
select select "7271"
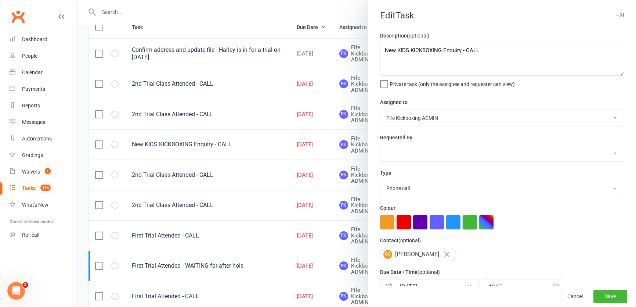
click at [463, 228] on button "button" at bounding box center [470, 222] width 14 height 14
click at [596, 296] on button "Save" at bounding box center [610, 296] width 34 height 13
select select "started"
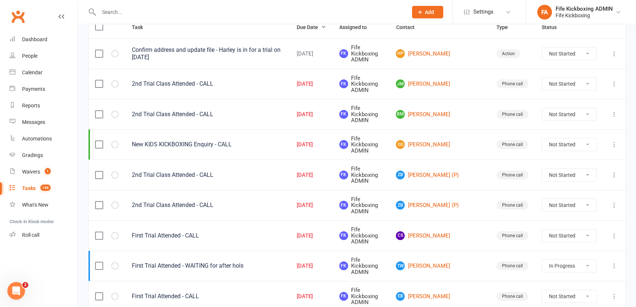
click at [613, 171] on icon at bounding box center [614, 174] width 7 height 7
click at [588, 175] on link "Edit" at bounding box center [577, 182] width 73 height 15
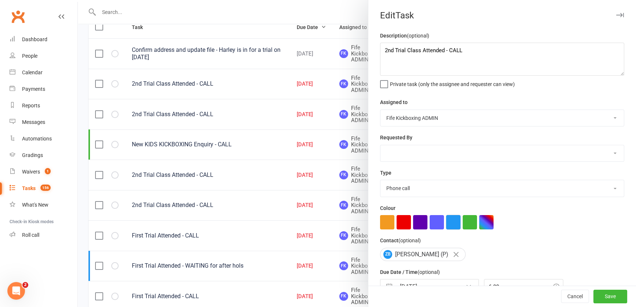
click at [446, 222] on button "button" at bounding box center [453, 222] width 14 height 14
click at [604, 293] on button "Save" at bounding box center [610, 296] width 34 height 13
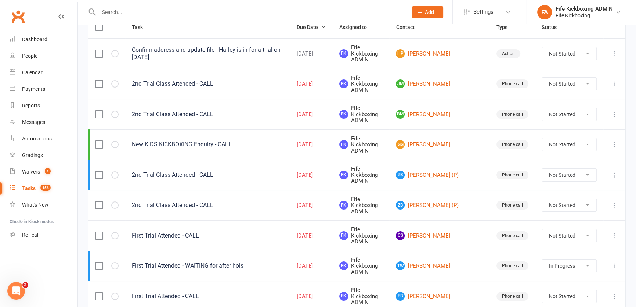
click at [610, 190] on td at bounding box center [614, 205] width 22 height 30
click at [613, 201] on icon at bounding box center [614, 204] width 7 height 7
click at [574, 209] on link "Edit" at bounding box center [577, 207] width 73 height 15
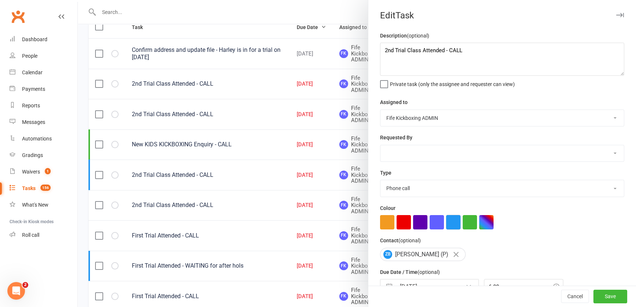
click at [455, 228] on button "button" at bounding box center [453, 222] width 14 height 14
click at [603, 294] on button "Save" at bounding box center [610, 296] width 34 height 13
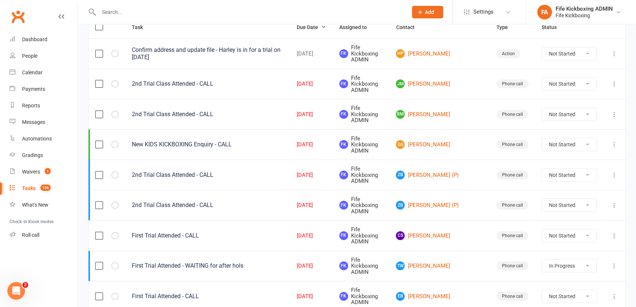
click at [614, 232] on icon at bounding box center [614, 235] width 7 height 7
click at [579, 229] on link "Edit" at bounding box center [577, 232] width 73 height 15
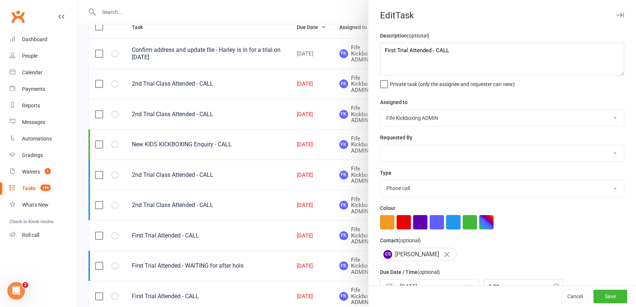
click at [455, 223] on button "button" at bounding box center [453, 222] width 14 height 14
click at [593, 293] on button "Save" at bounding box center [610, 296] width 34 height 13
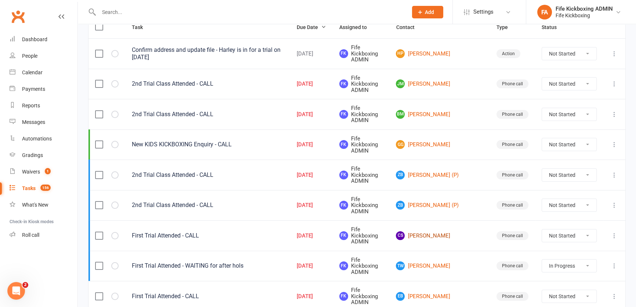
click at [448, 231] on link "CS Callan Stewart" at bounding box center [439, 235] width 87 height 9
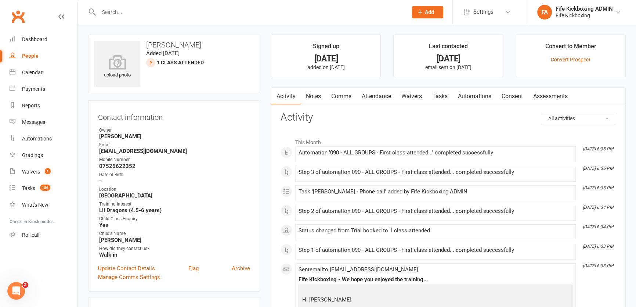
click at [374, 93] on link "Attendance" at bounding box center [377, 96] width 40 height 17
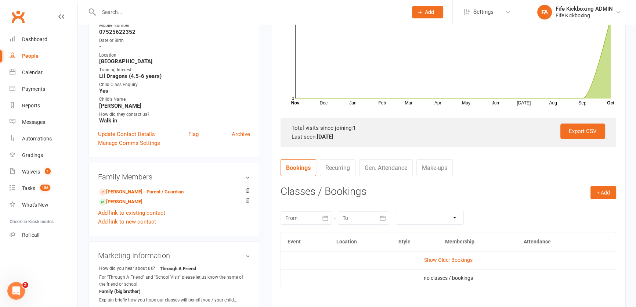
scroll to position [167, 0]
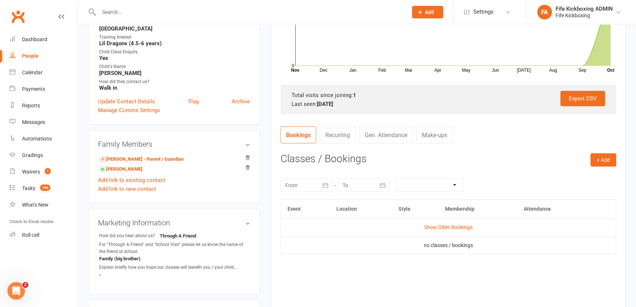
click at [448, 230] on td "Show Older Bookings" at bounding box center [448, 227] width 335 height 18
click at [443, 228] on link "Show Older Bookings" at bounding box center [448, 227] width 48 height 6
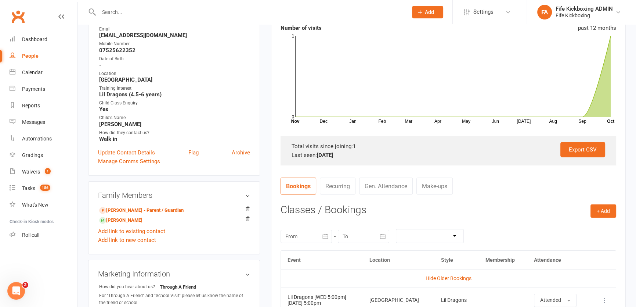
scroll to position [33, 0]
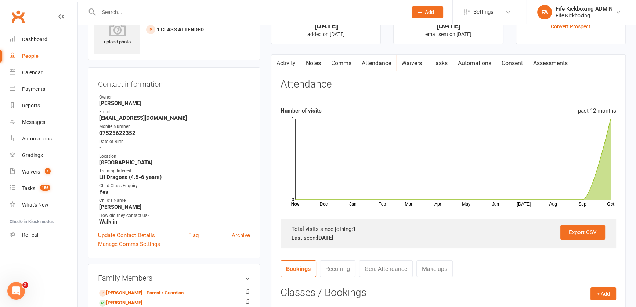
click at [451, 62] on link "Tasks" at bounding box center [440, 63] width 26 height 17
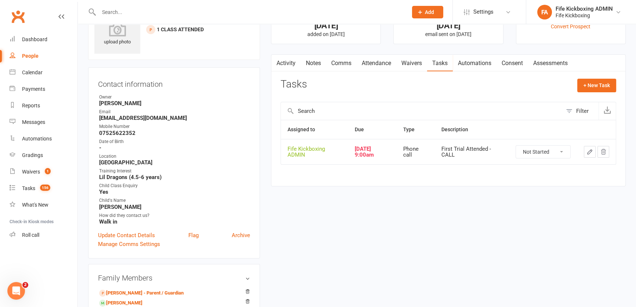
click at [554, 148] on select "Not Started In Progress Waiting Complete" at bounding box center [543, 151] width 54 height 12
click at [516, 145] on select "Not Started In Progress Waiting Complete" at bounding box center [543, 151] width 54 height 12
click at [585, 150] on button "button" at bounding box center [590, 152] width 12 height 12
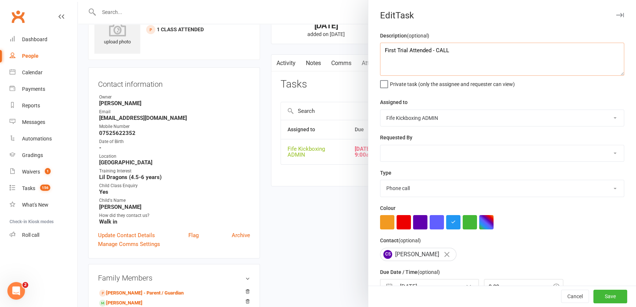
click at [492, 57] on textarea "First Trial Attended - CALL" at bounding box center [502, 59] width 244 height 33
drag, startPoint x: 492, startPoint y: 57, endPoint x: 473, endPoint y: 44, distance: 23.3
click at [473, 44] on textarea "First Trial Attended -" at bounding box center [502, 59] width 244 height 33
click at [598, 287] on div "Cancel Save" at bounding box center [502, 296] width 268 height 21
click at [597, 292] on button "Save" at bounding box center [610, 296] width 34 height 13
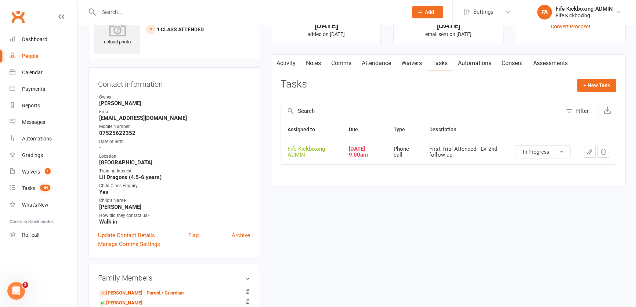
click at [311, 58] on link "Notes" at bounding box center [313, 63] width 25 height 17
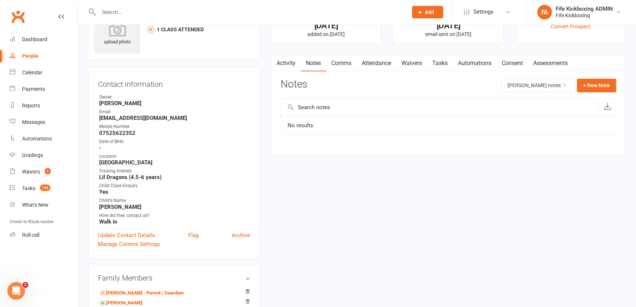
click at [617, 83] on div "Activity Notes Comms Attendance Waivers Tasks Automations Consent Assessments N…" at bounding box center [448, 105] width 355 height 102
click at [608, 81] on button "+ New Note" at bounding box center [596, 85] width 39 height 13
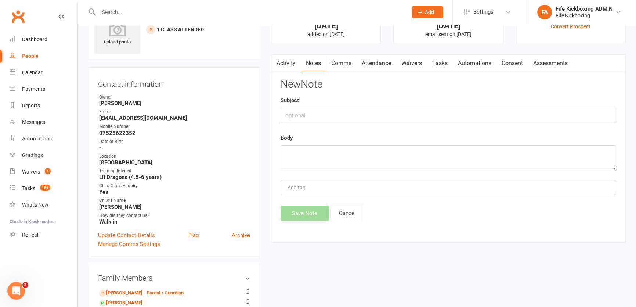
click at [532, 122] on div "New Note Subject Body Add tag Save Note Cancel" at bounding box center [449, 150] width 336 height 142
click at [534, 116] on input "text" at bounding box center [449, 115] width 336 height 15
click at [308, 213] on button "Save Note" at bounding box center [305, 212] width 48 height 15
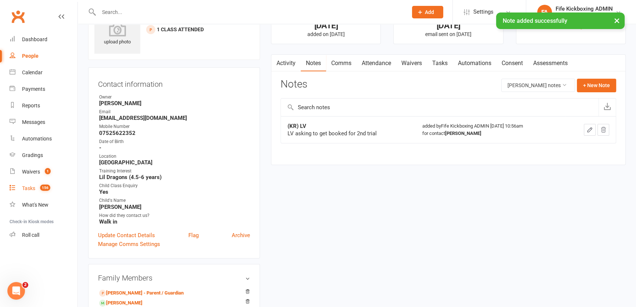
click at [33, 187] on div "Tasks" at bounding box center [28, 188] width 13 height 6
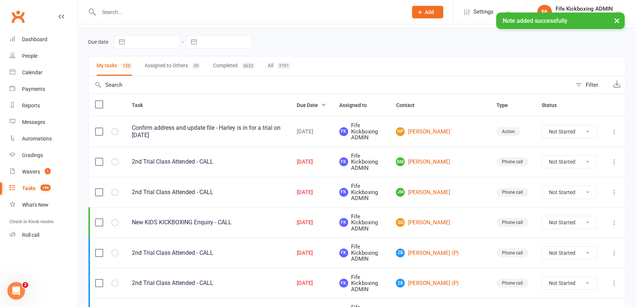
scroll to position [33, 0]
